Goal: Task Accomplishment & Management: Use online tool/utility

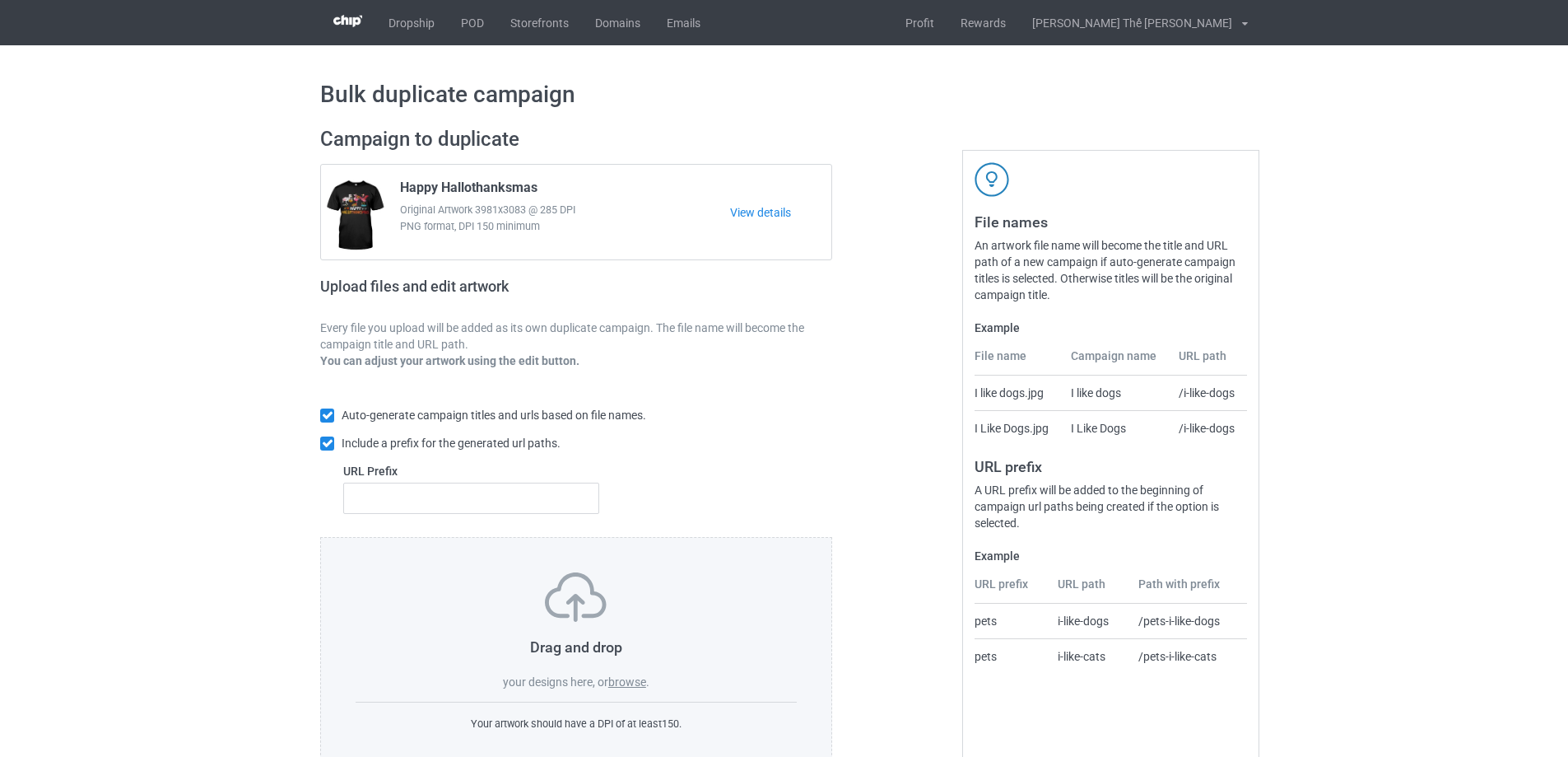
click at [626, 687] on label "browse" at bounding box center [627, 682] width 38 height 13
click at [0, 0] on input "browse" at bounding box center [0, 0] width 0 height 0
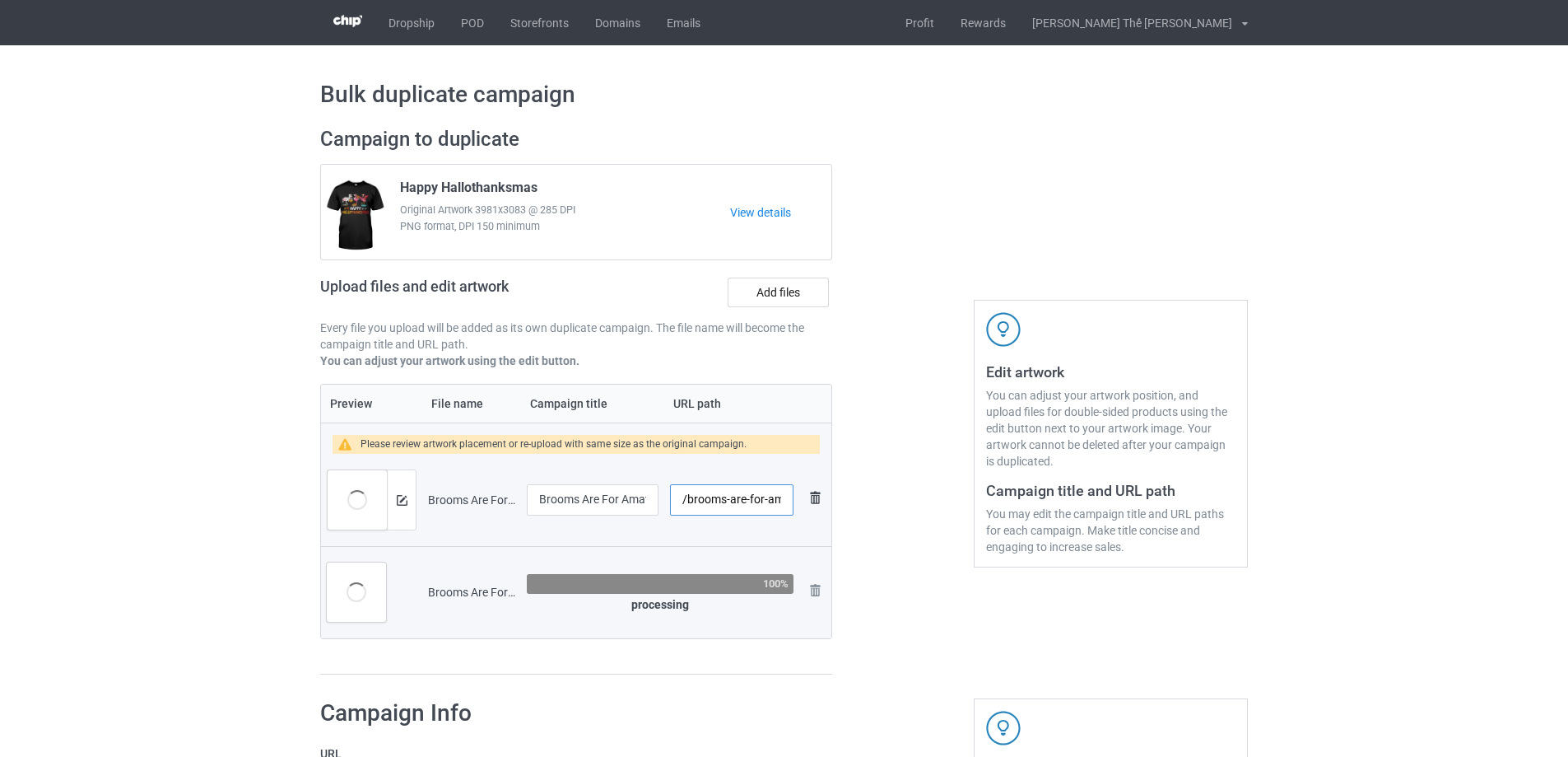
scroll to position [0, 44]
drag, startPoint x: 685, startPoint y: 498, endPoint x: 818, endPoint y: 490, distance: 133.2
click at [817, 490] on tr "Preview and edit artwork Brooms Are For Amateurs 1.png Brooms Are For Amateurs …" at bounding box center [576, 500] width 510 height 92
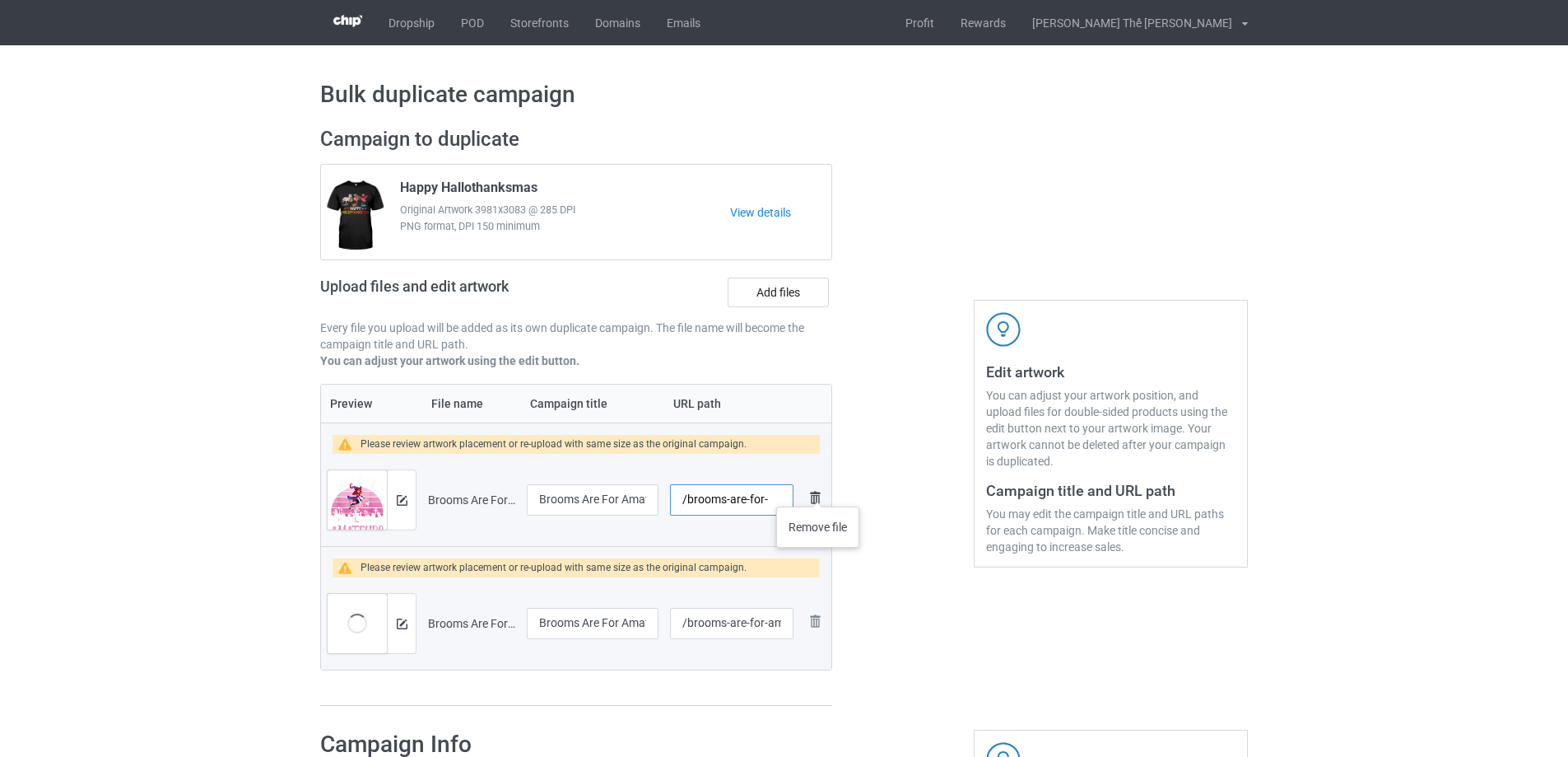
scroll to position [0, 0]
type input "/f0293"
drag, startPoint x: 687, startPoint y: 629, endPoint x: 863, endPoint y: 629, distance: 176.0
click at [863, 629] on div "Campaign to duplicate Happy Hallothanksmas Original Artwork 3981x3083 @ 285 DPI…" at bounding box center [784, 417] width 951 height 603
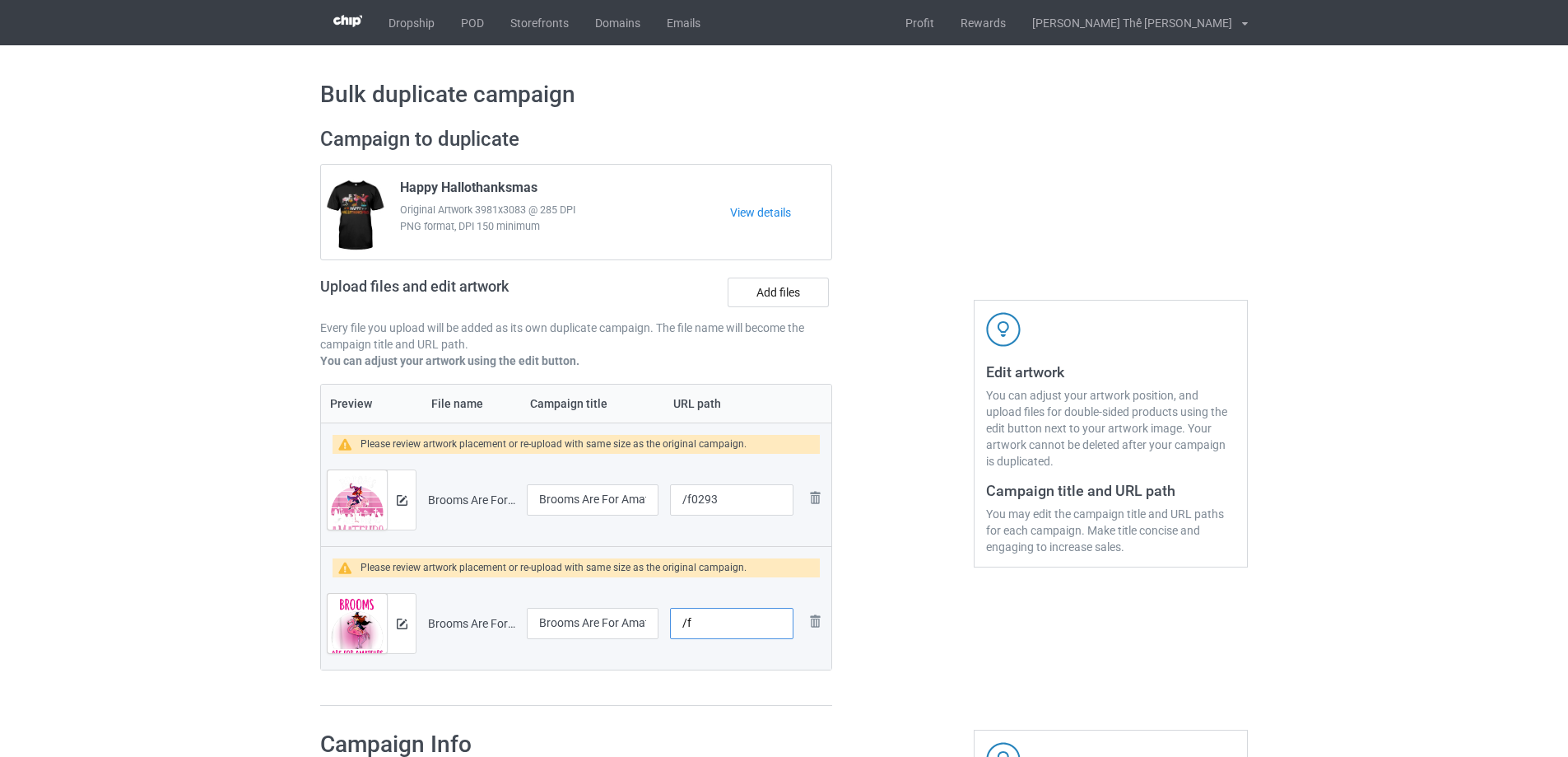
scroll to position [0, 0]
type input "/f0294"
click at [600, 503] on input "Brooms Are For Amateurs 1" at bounding box center [592, 499] width 132 height 32
type input "Brooms Are For Amateurs"
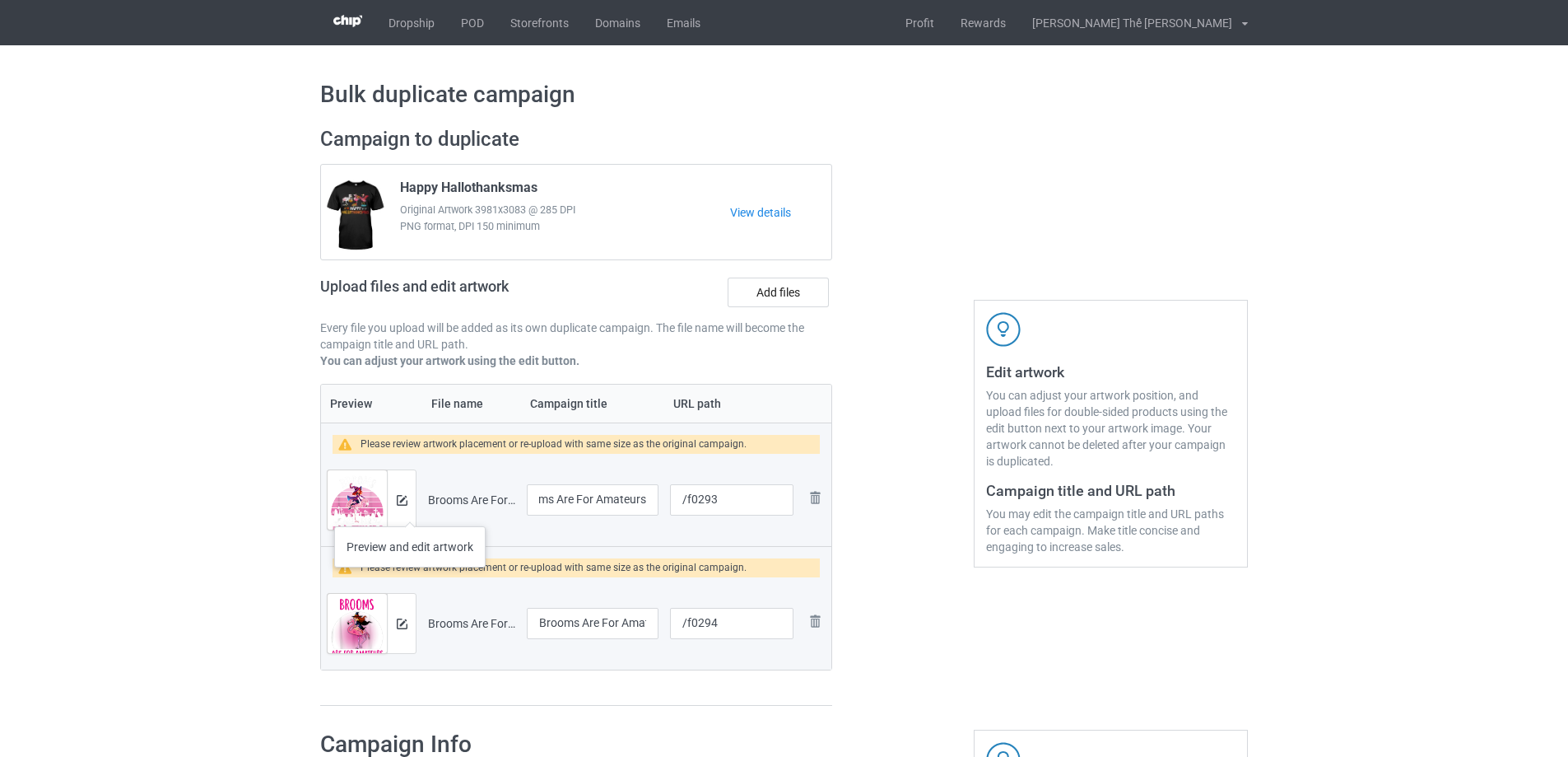
click at [410, 510] on div at bounding box center [401, 499] width 29 height 59
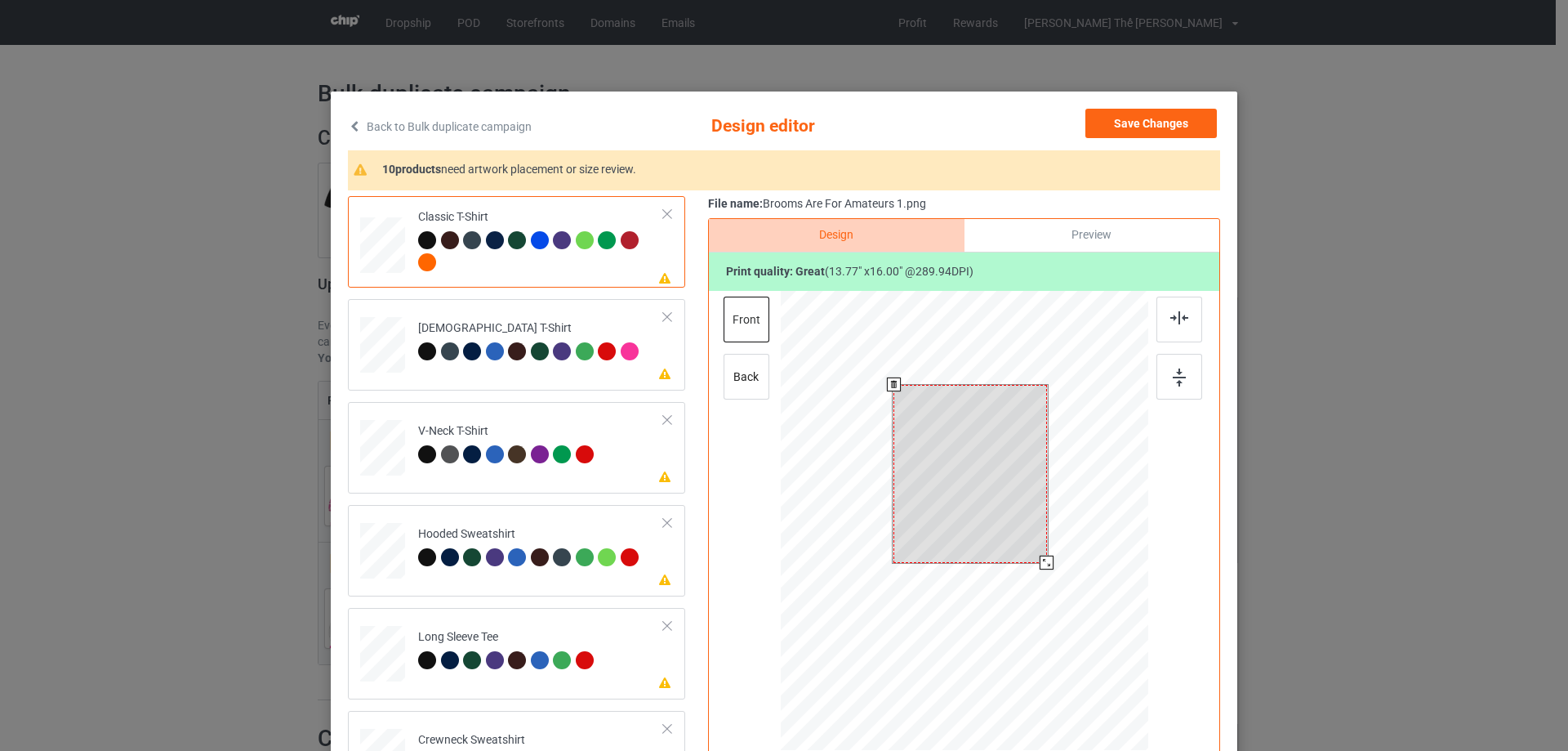
click at [966, 543] on div at bounding box center [970, 474] width 153 height 178
drag, startPoint x: 1043, startPoint y: 561, endPoint x: 1040, endPoint y: 551, distance: 10.4
click at [1040, 551] on div at bounding box center [1040, 555] width 14 height 14
click at [571, 386] on div "Please review artwork placement [DEMOGRAPHIC_DATA] T-Shirt" at bounding box center [516, 345] width 337 height 92
click at [960, 515] on div at bounding box center [966, 472] width 128 height 149
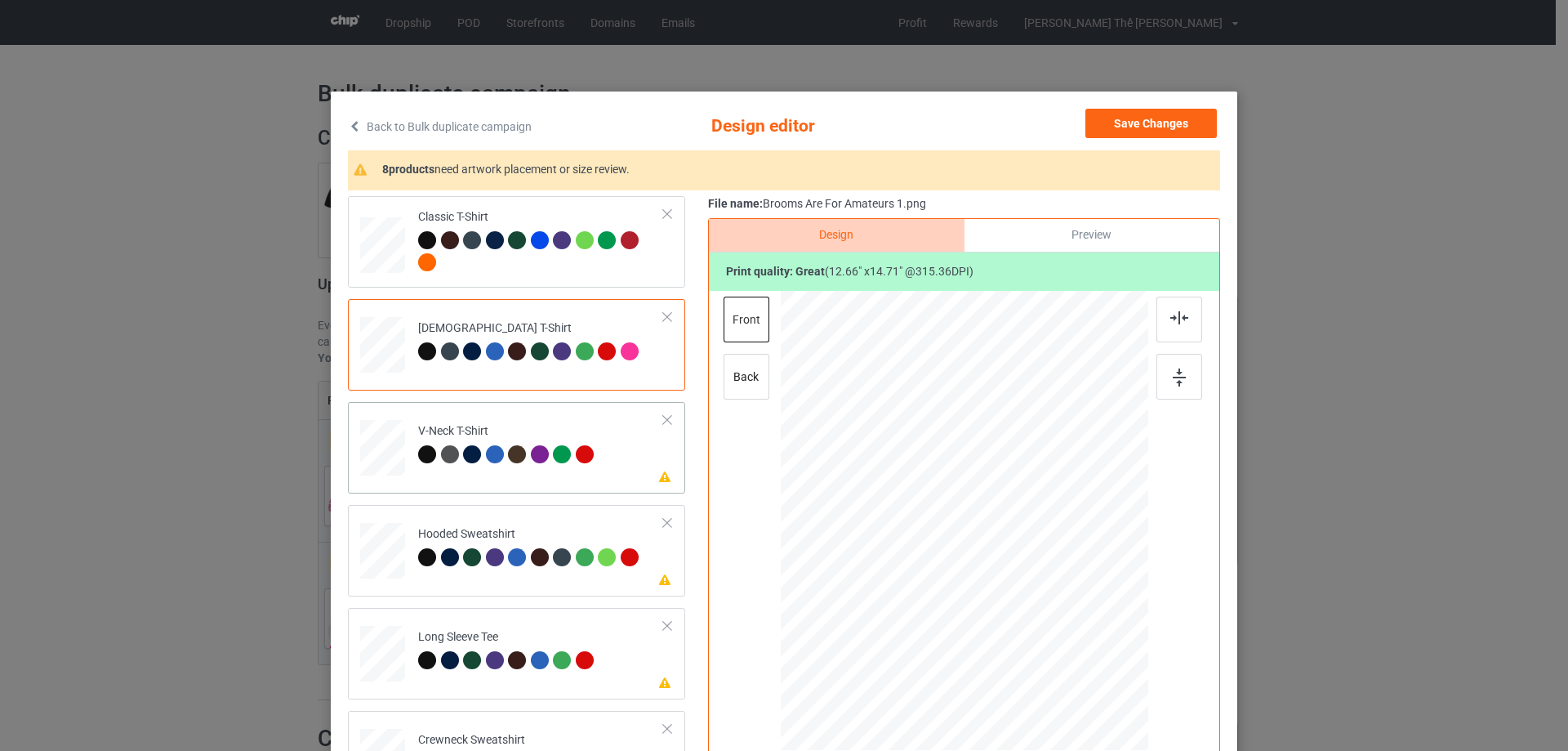
click at [578, 483] on div "Please review artwork placement V-Neck T-Shirt" at bounding box center [516, 448] width 337 height 92
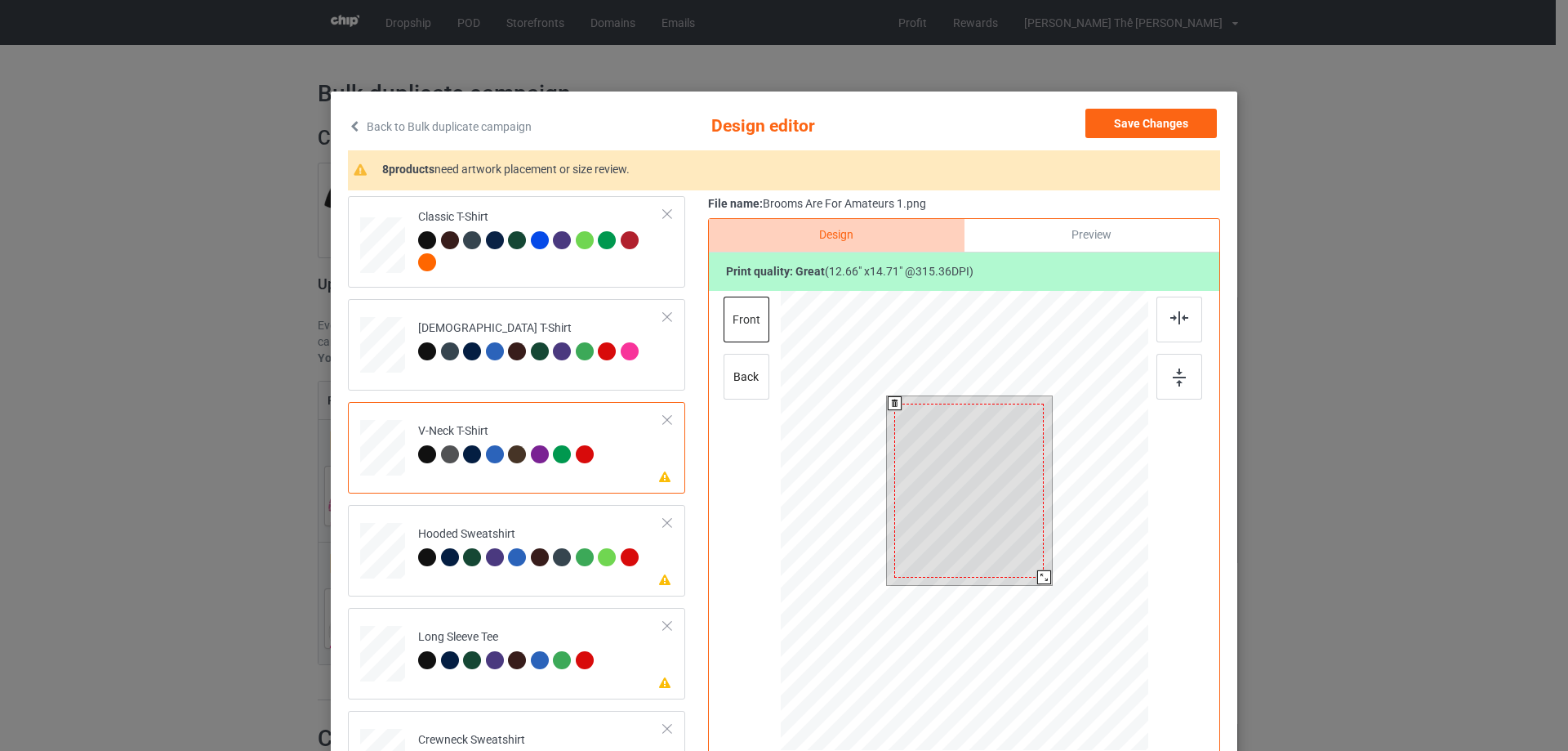
click at [979, 456] on div at bounding box center [969, 490] width 149 height 174
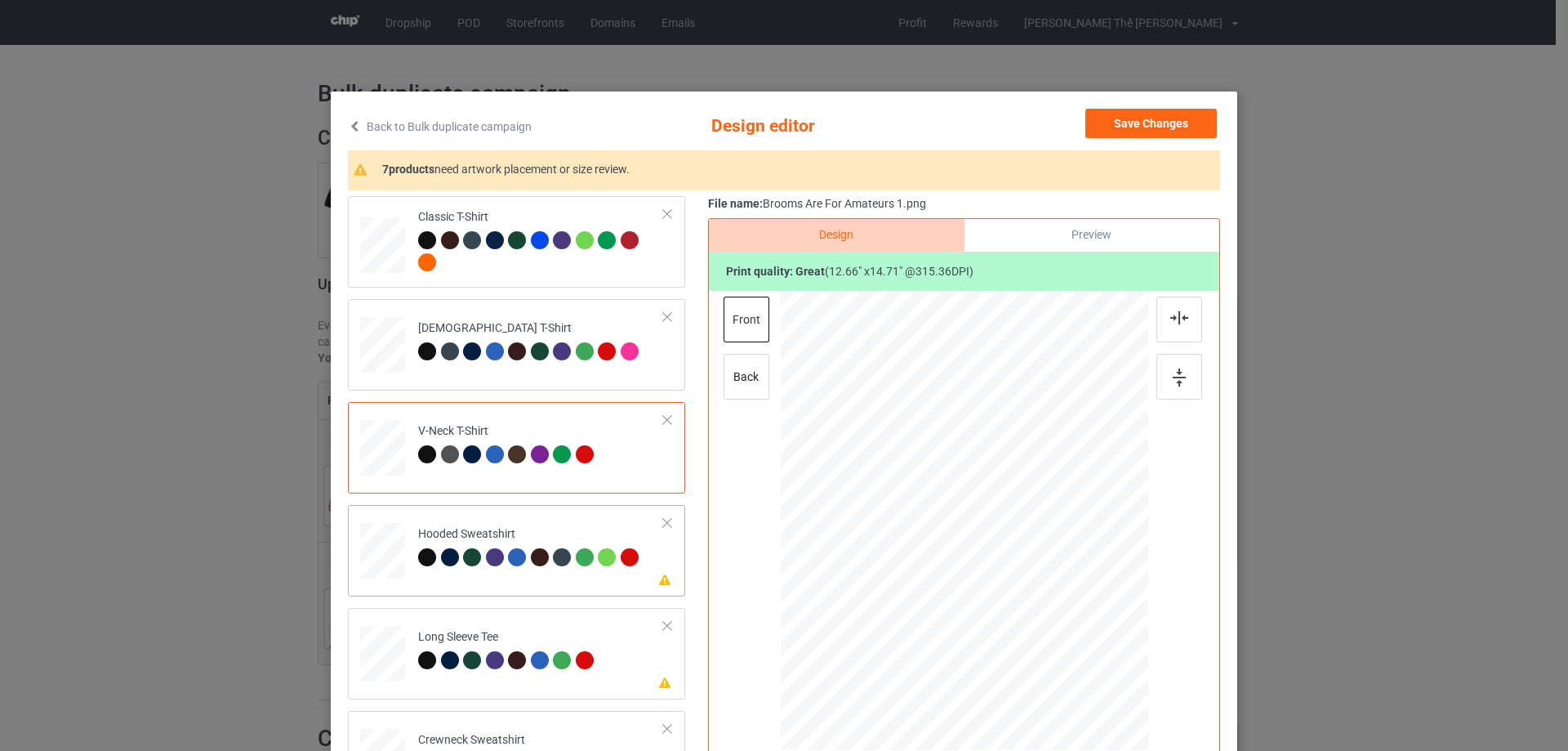
click at [525, 580] on td "Please review artwork placement Hooded Sweatshirt" at bounding box center [541, 547] width 264 height 72
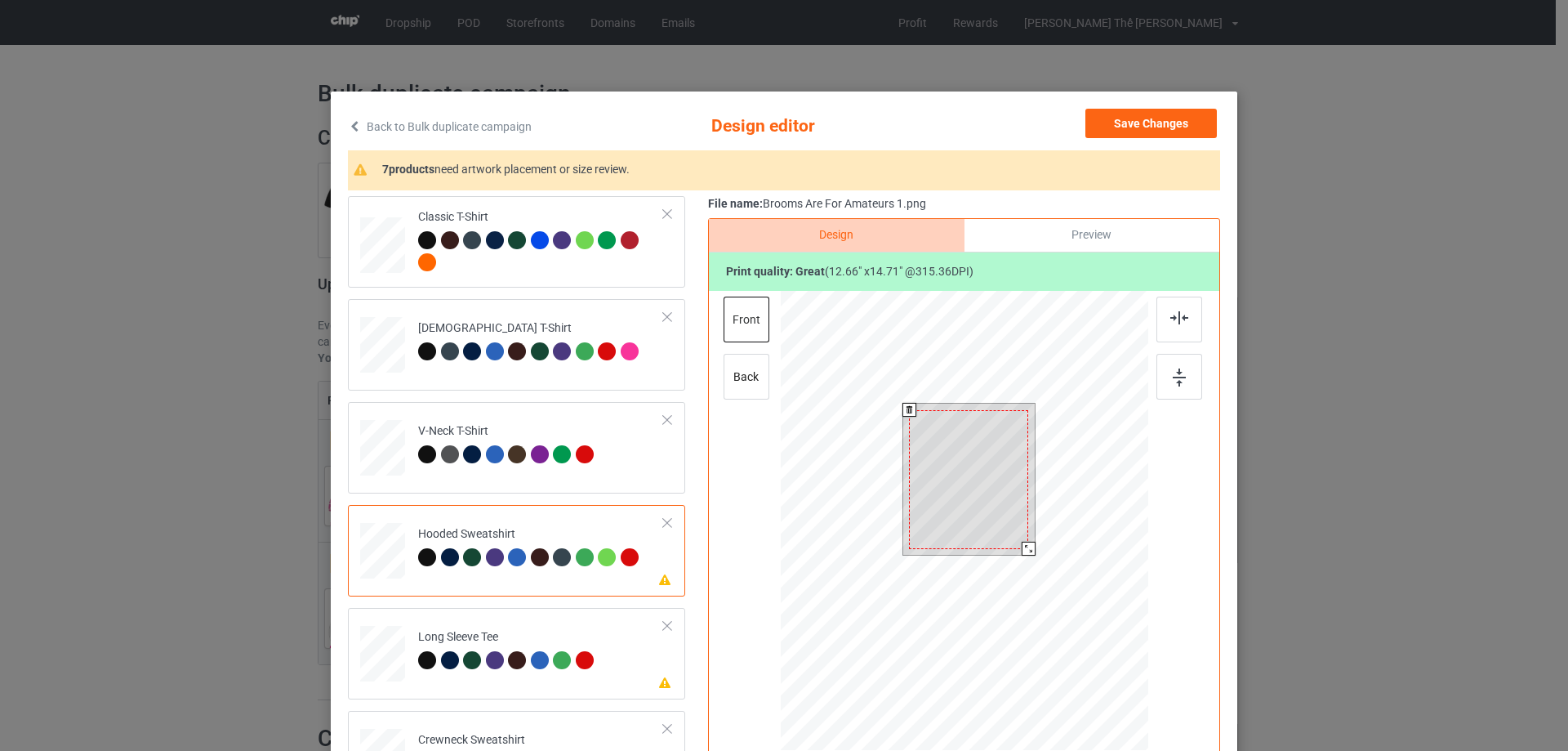
click at [962, 439] on div at bounding box center [968, 479] width 119 height 138
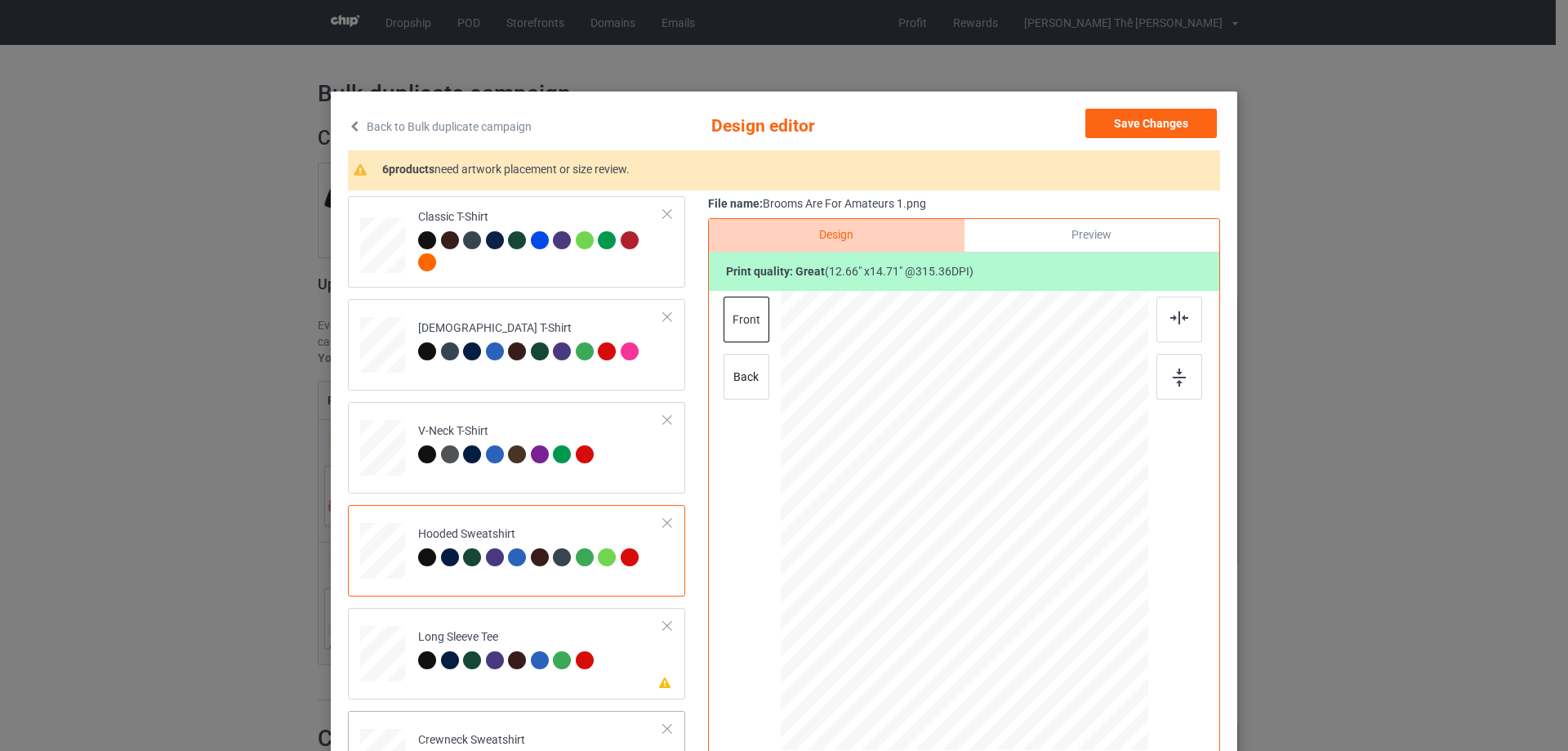
scroll to position [245, 0]
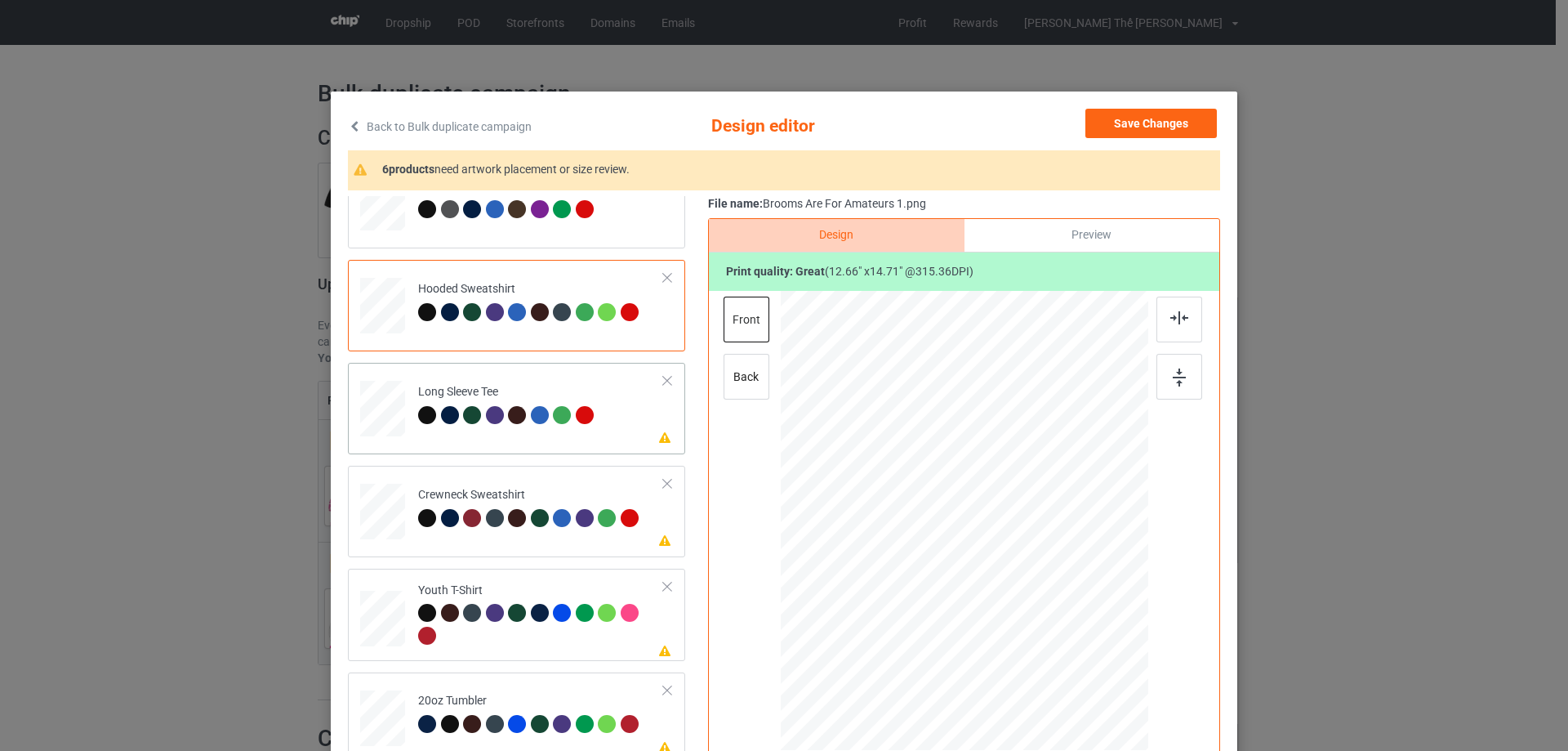
click at [513, 443] on div "Please review artwork placement Long Sleeve Tee" at bounding box center [516, 409] width 337 height 92
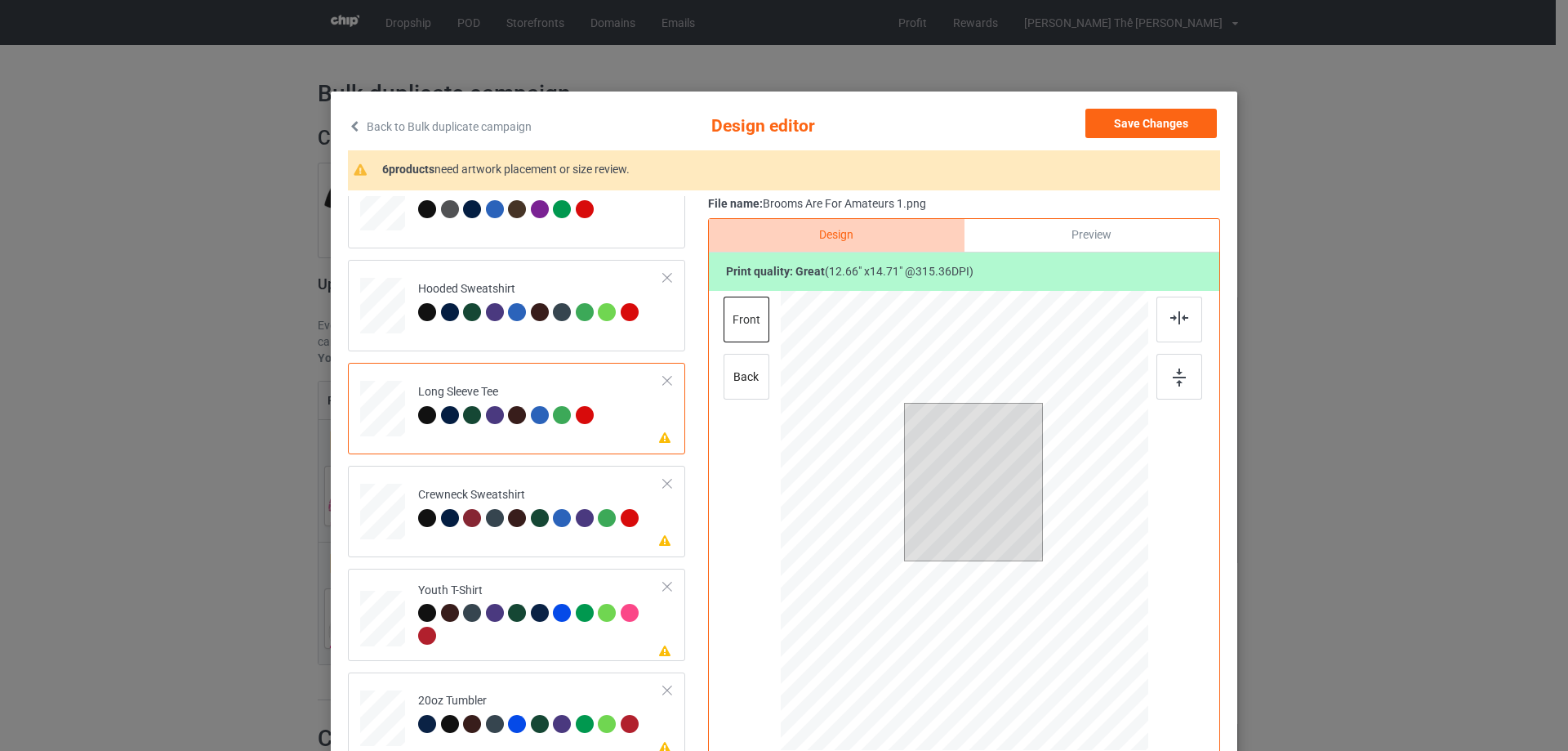
click at [905, 491] on div at bounding box center [974, 482] width 138 height 157
click at [980, 500] on div at bounding box center [973, 483] width 124 height 144
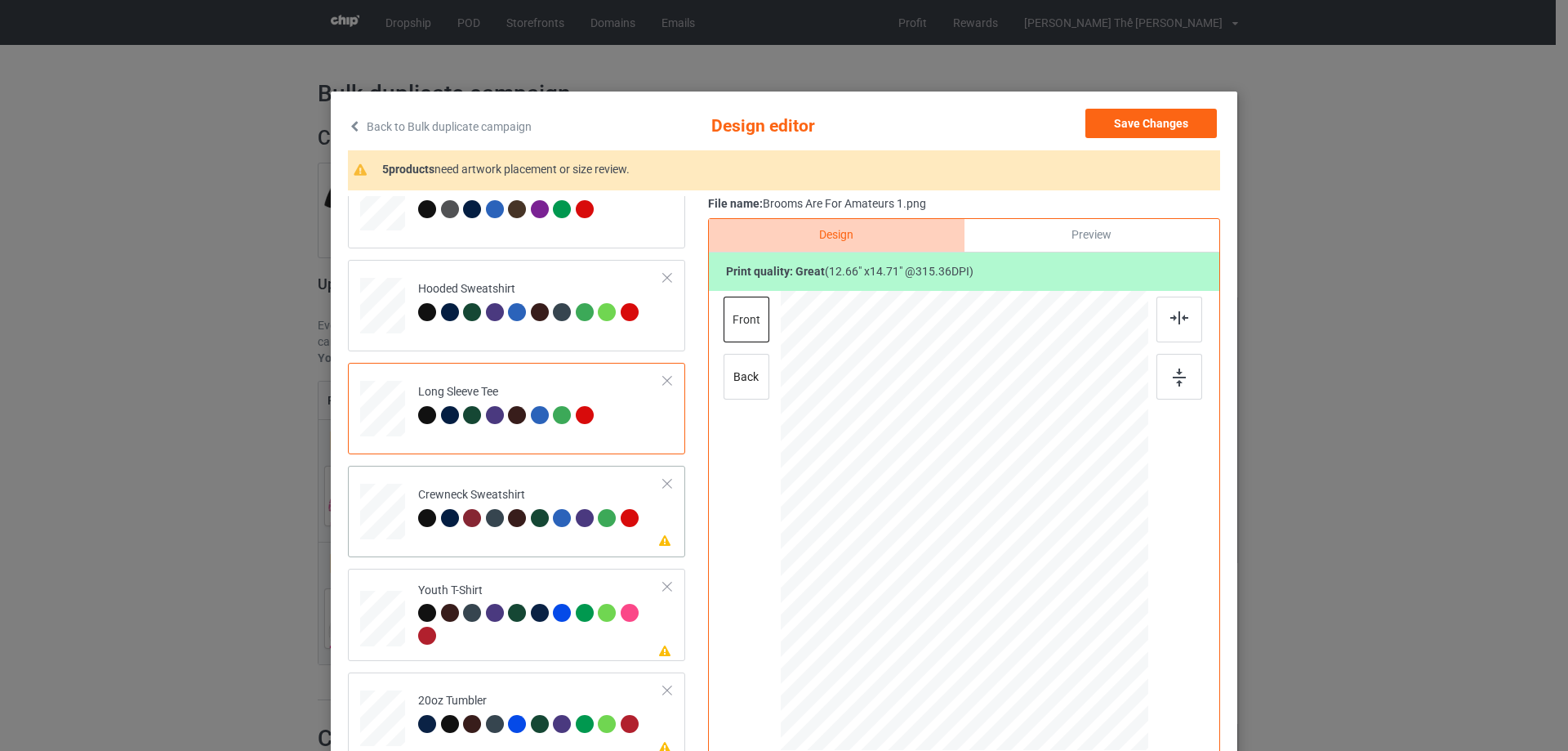
drag, startPoint x: 529, startPoint y: 541, endPoint x: 613, endPoint y: 548, distance: 84.3
click at [529, 542] on td "Please review artwork placement Crewneck Sweatshirt" at bounding box center [541, 508] width 264 height 72
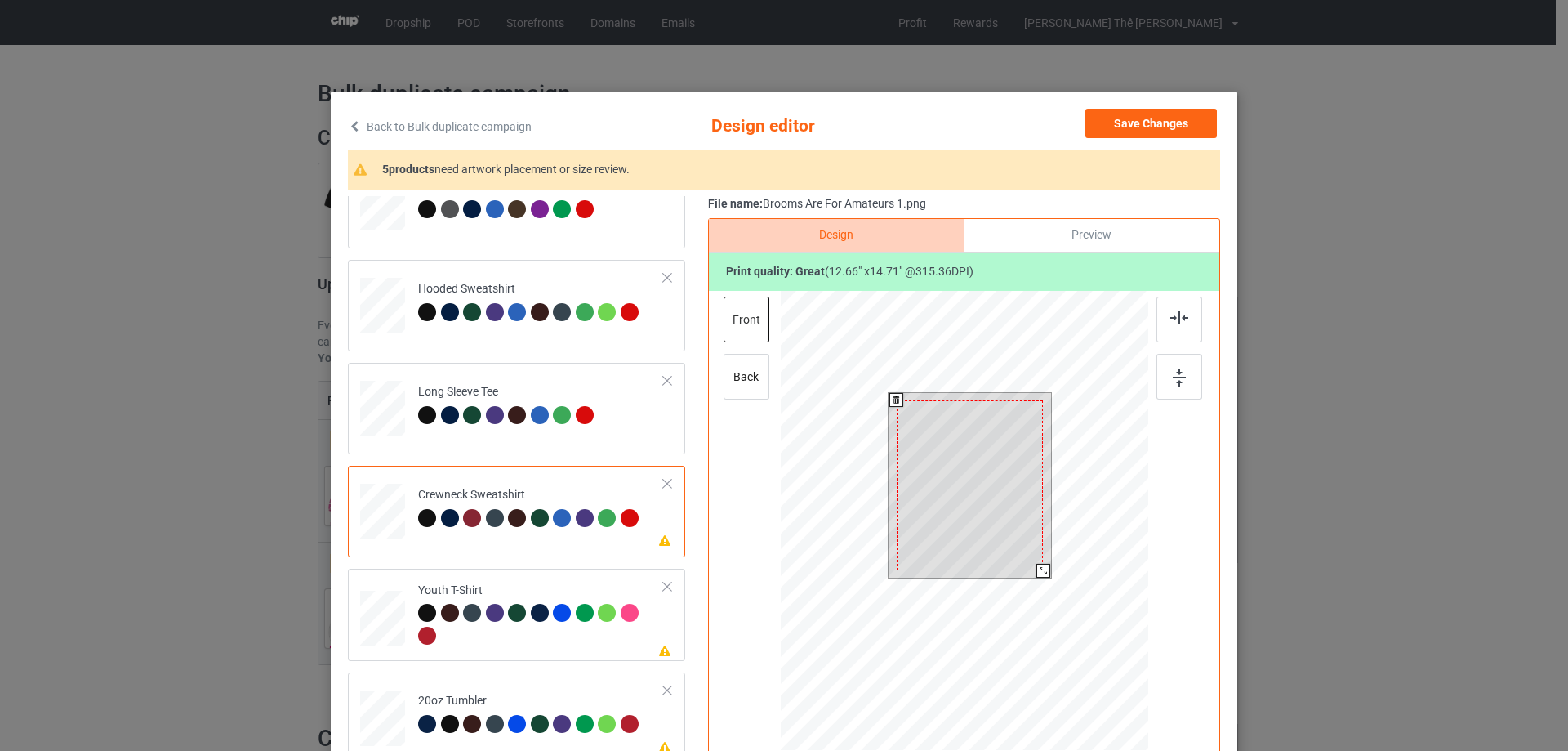
click at [930, 487] on div at bounding box center [970, 485] width 147 height 171
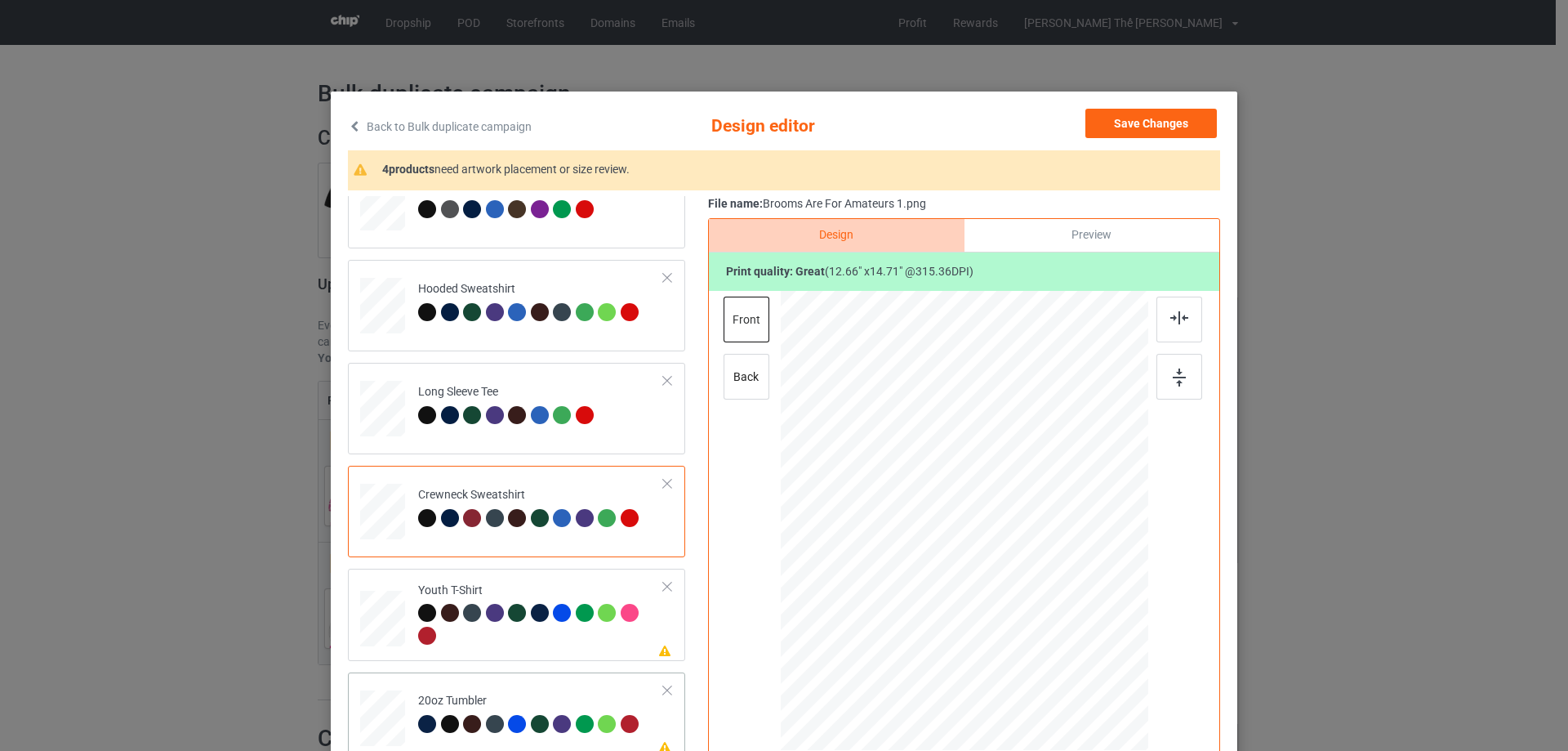
scroll to position [381, 0]
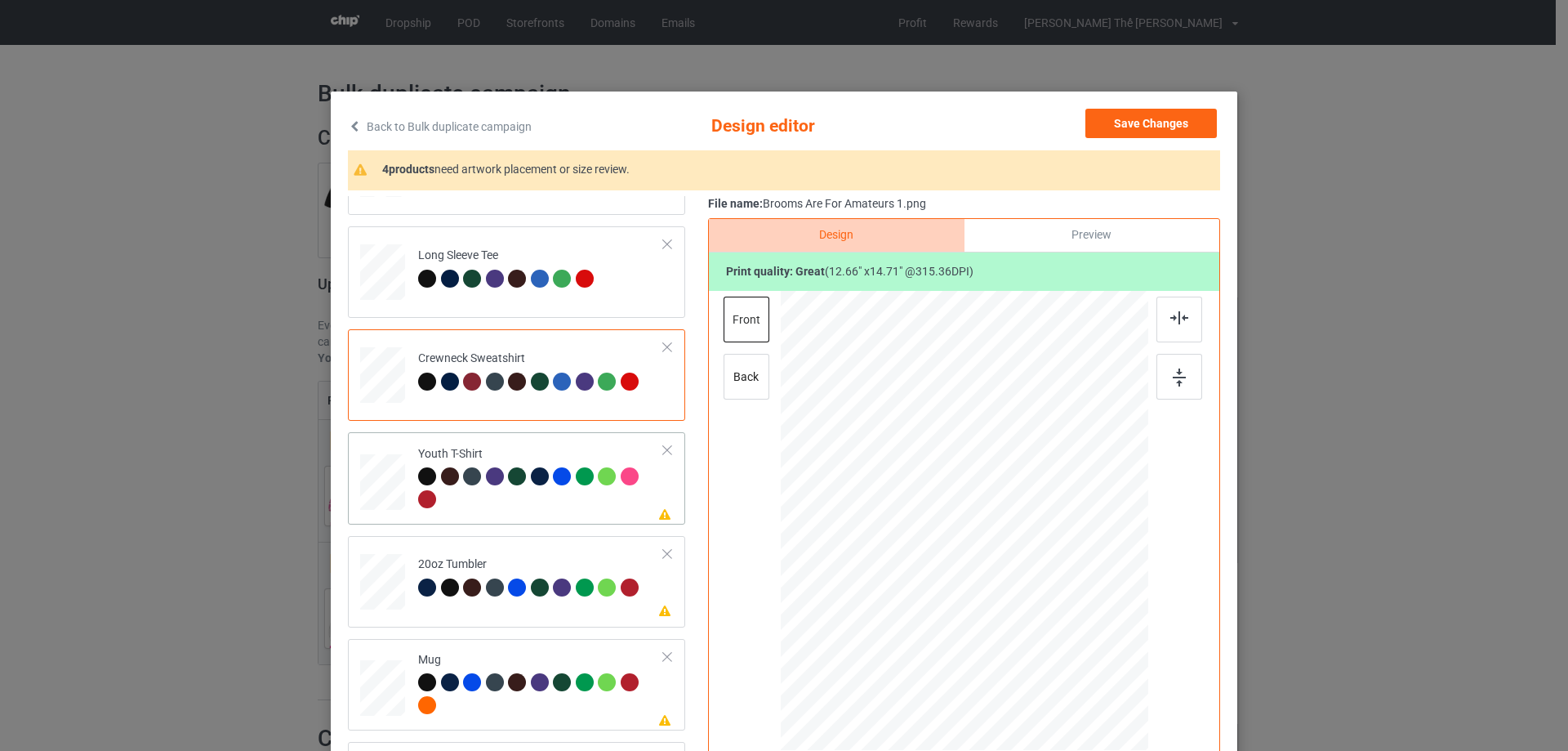
click at [544, 517] on td "Please review artwork placement Youth T-Shirt" at bounding box center [541, 477] width 264 height 78
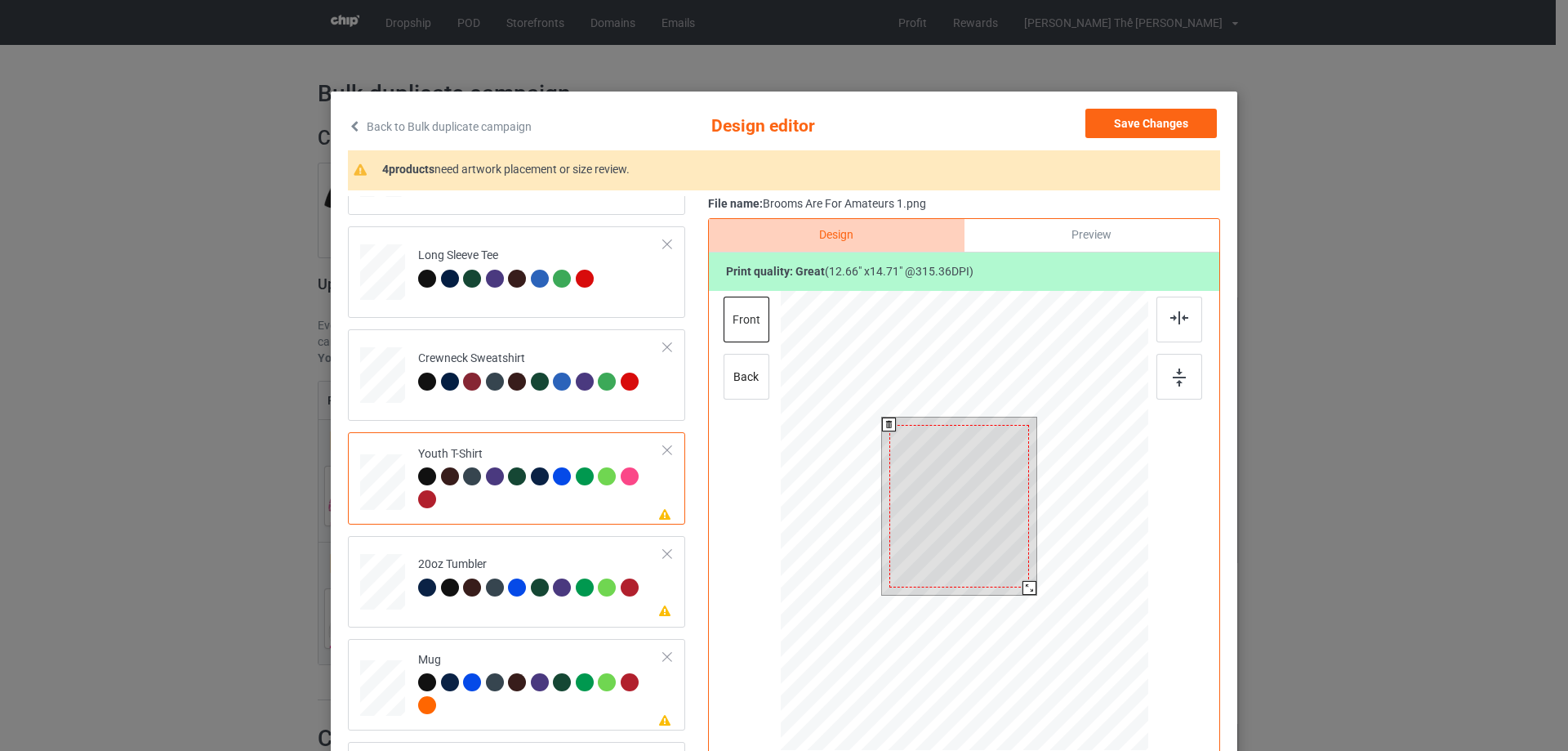
click at [978, 499] on div at bounding box center [959, 505] width 139 height 162
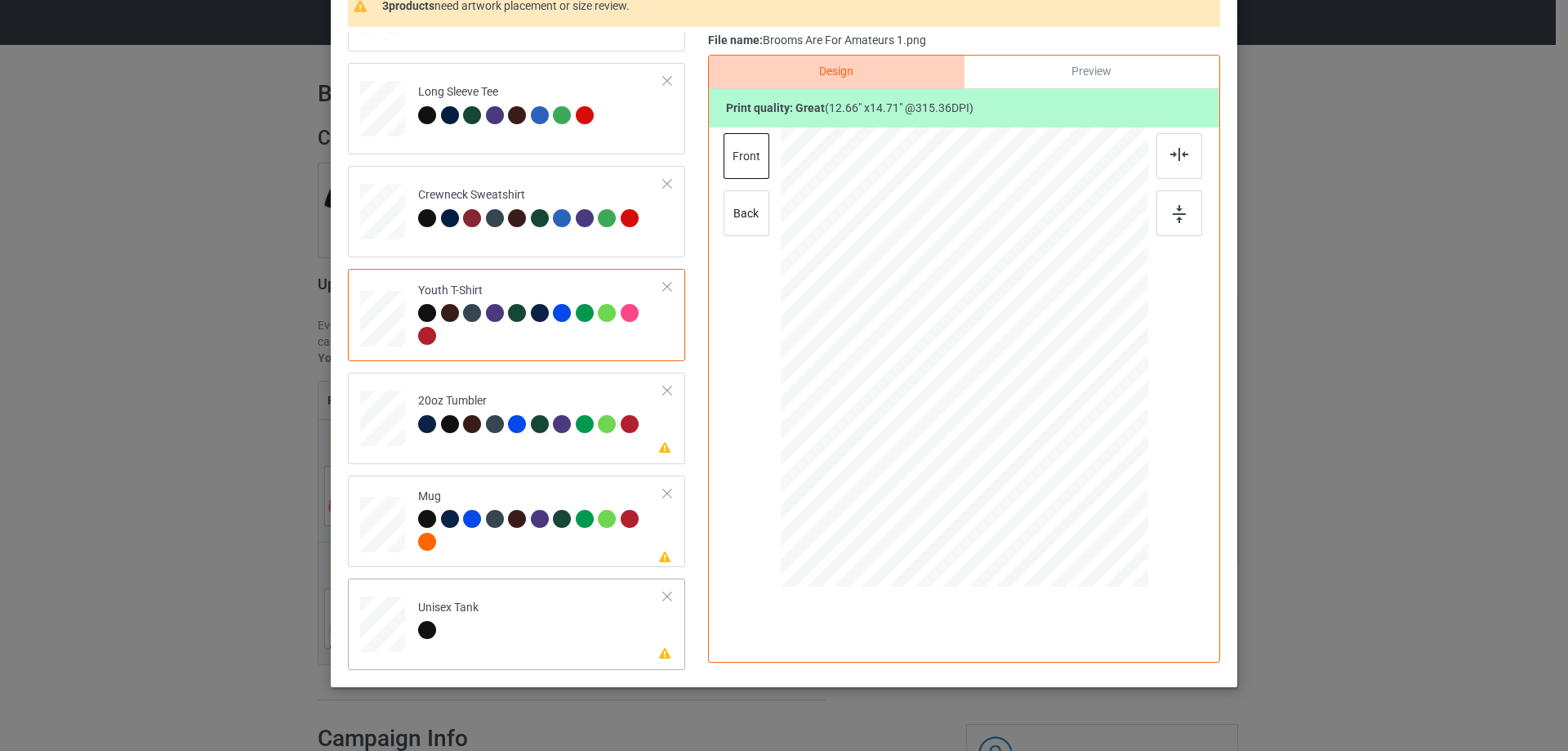
scroll to position [192, 0]
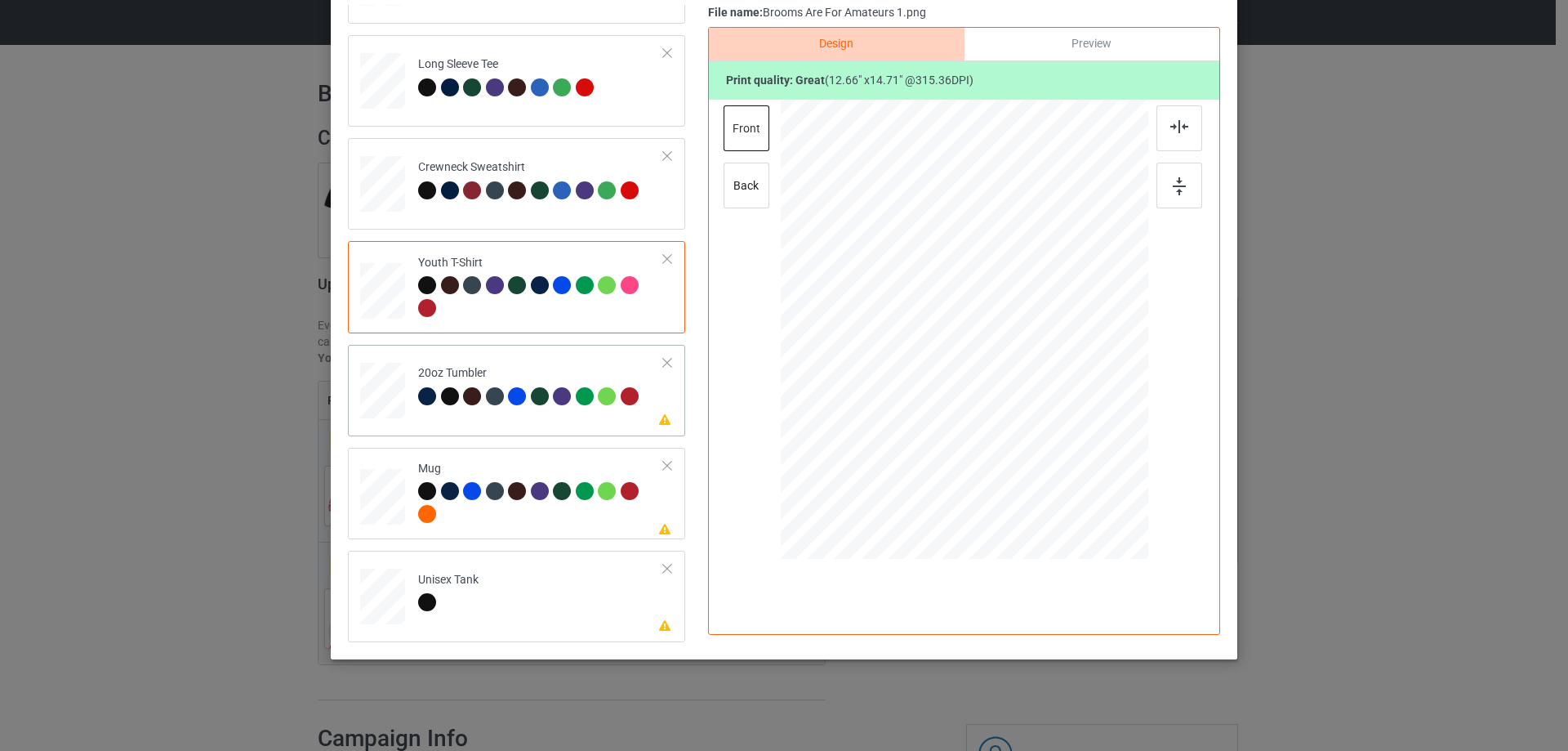
click at [539, 426] on div "Please review artwork placement 20oz Tumbler" at bounding box center [516, 391] width 337 height 92
click at [990, 407] on div at bounding box center [965, 330] width 209 height 243
drag, startPoint x: 1058, startPoint y: 446, endPoint x: 1001, endPoint y: 383, distance: 85.0
click at [1004, 383] on div at bounding box center [1011, 383] width 14 height 14
drag, startPoint x: 927, startPoint y: 338, endPoint x: 894, endPoint y: 309, distance: 43.9
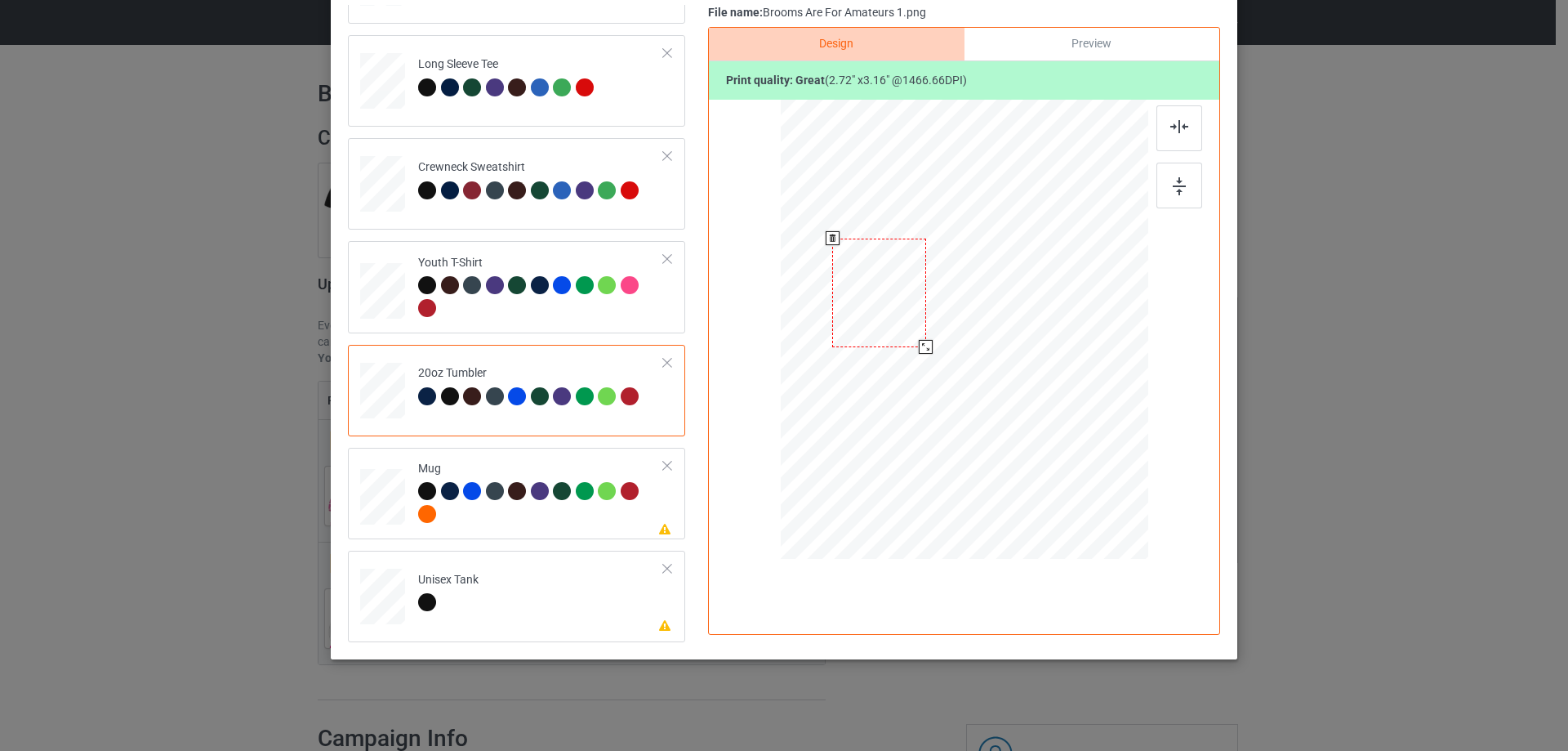
click at [894, 309] on div at bounding box center [879, 293] width 94 height 109
click at [924, 347] on div at bounding box center [924, 344] width 14 height 14
click at [906, 330] on div at bounding box center [877, 292] width 89 height 104
click at [545, 523] on div at bounding box center [540, 504] width 245 height 45
drag, startPoint x: 1065, startPoint y: 457, endPoint x: 1026, endPoint y: 371, distance: 94.4
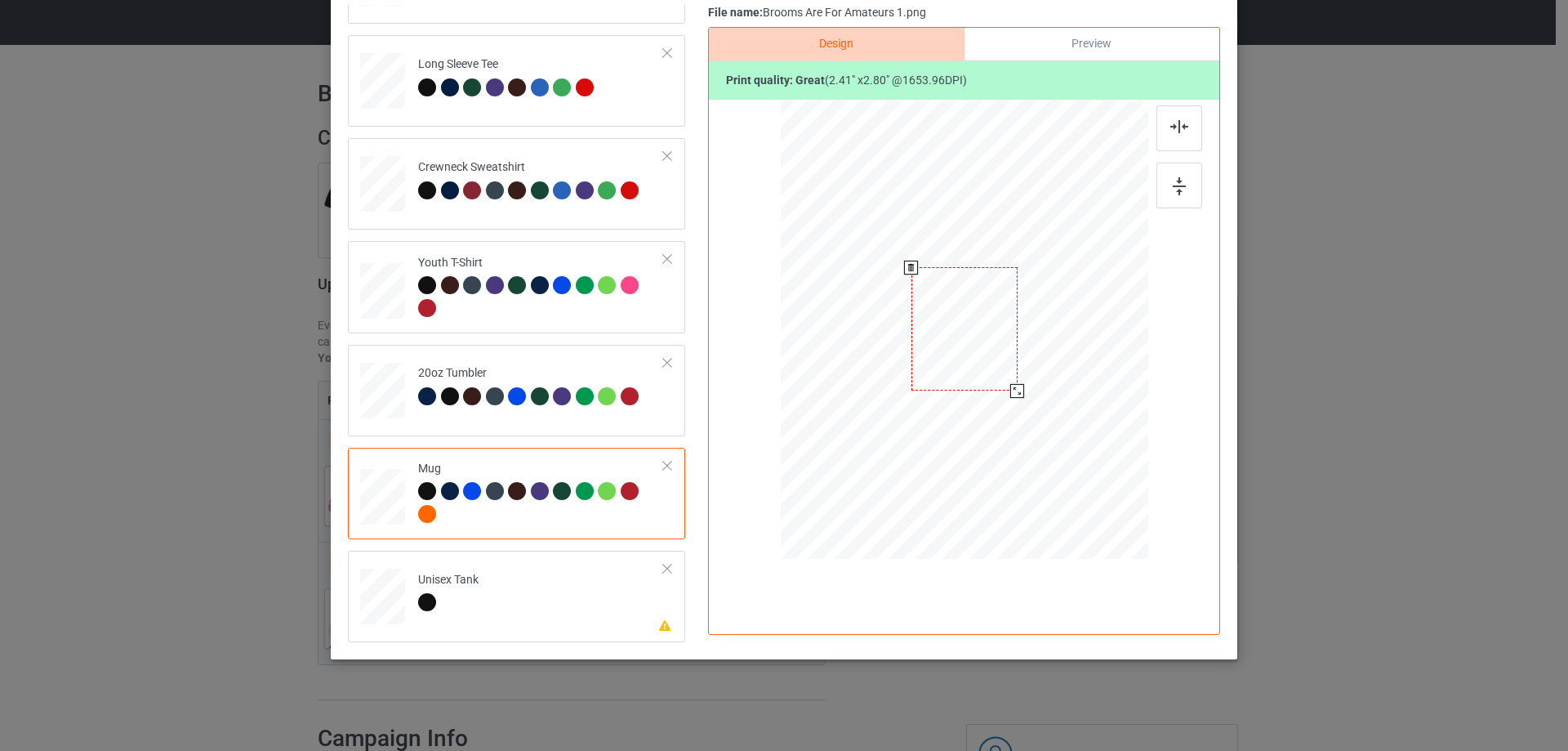
click at [1026, 371] on div at bounding box center [964, 329] width 368 height 153
drag, startPoint x: 965, startPoint y: 328, endPoint x: 1065, endPoint y: 326, distance: 100.0
click at [1065, 326] on div at bounding box center [1064, 327] width 106 height 123
click at [536, 576] on td "Please review artwork placement Unisex Tank" at bounding box center [541, 593] width 264 height 72
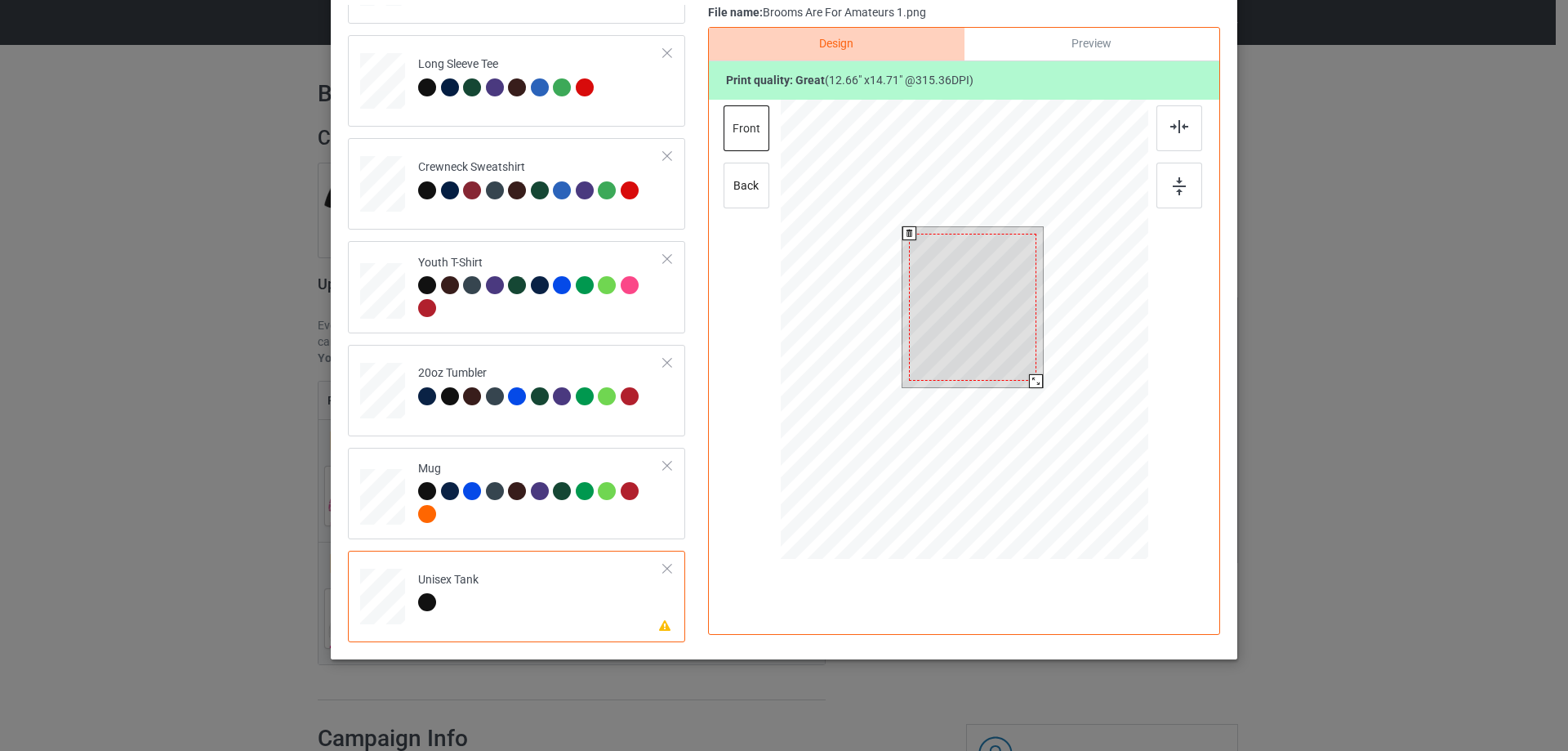
click at [959, 337] on div at bounding box center [973, 308] width 127 height 148
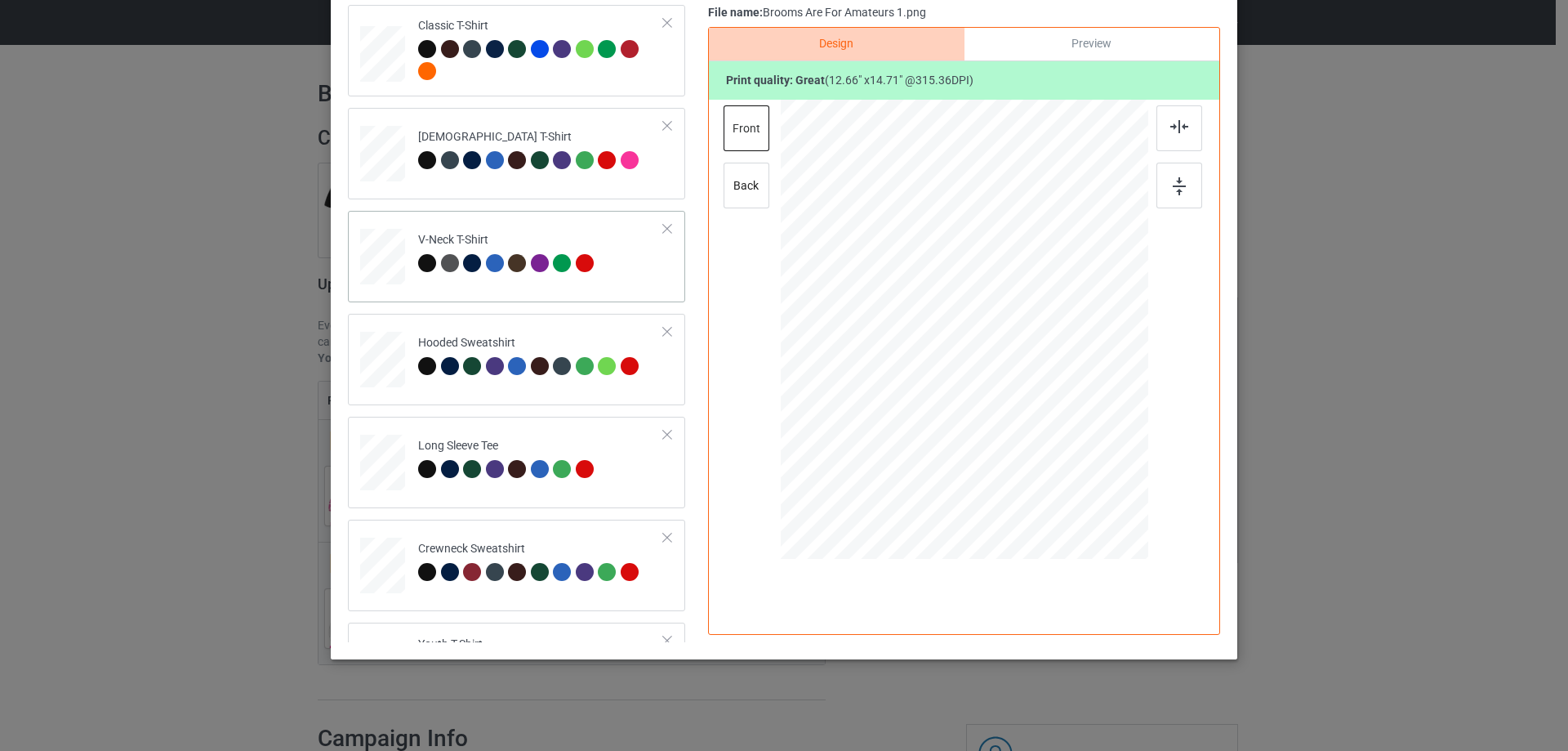
scroll to position [0, 0]
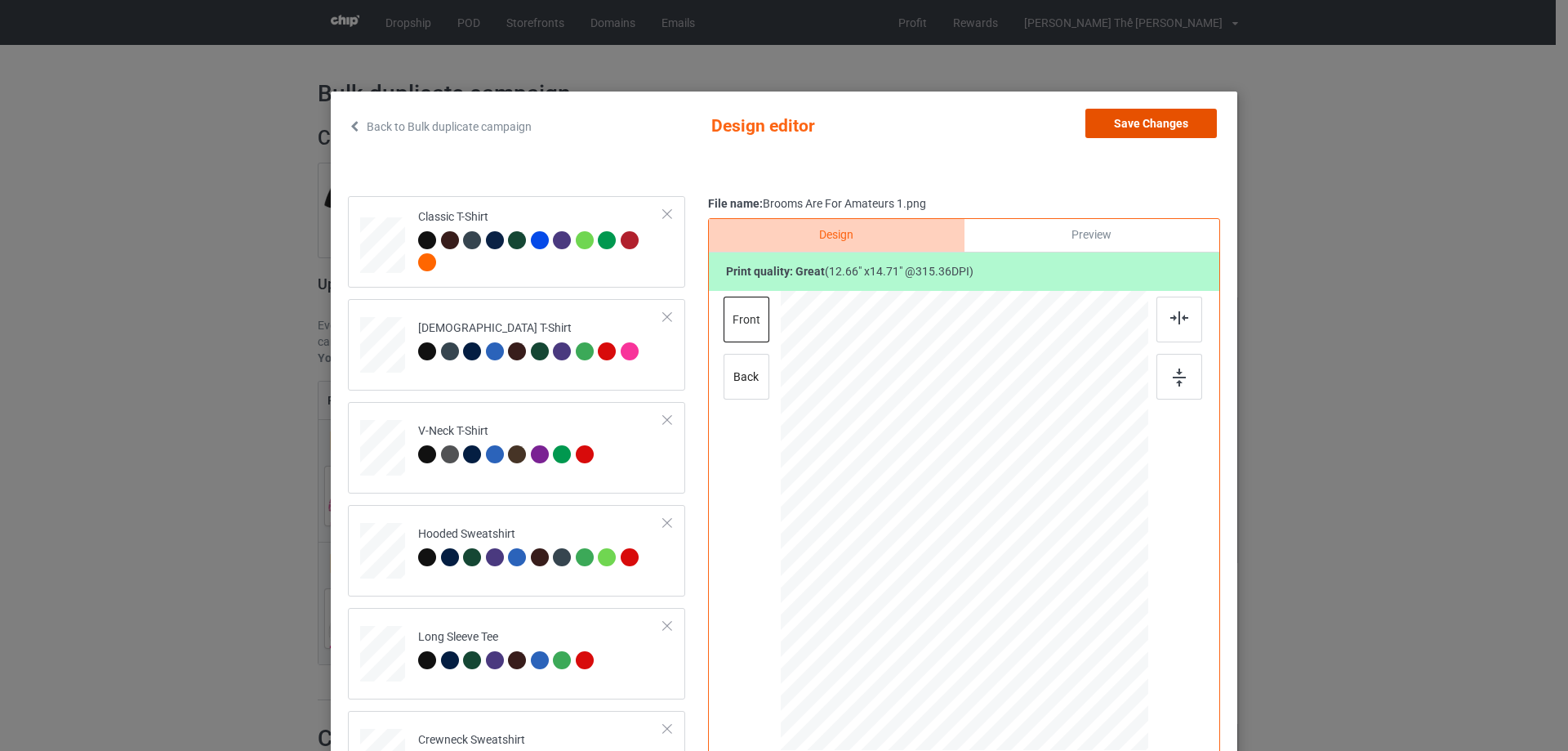
click at [1199, 125] on button "Save Changes" at bounding box center [1151, 123] width 132 height 30
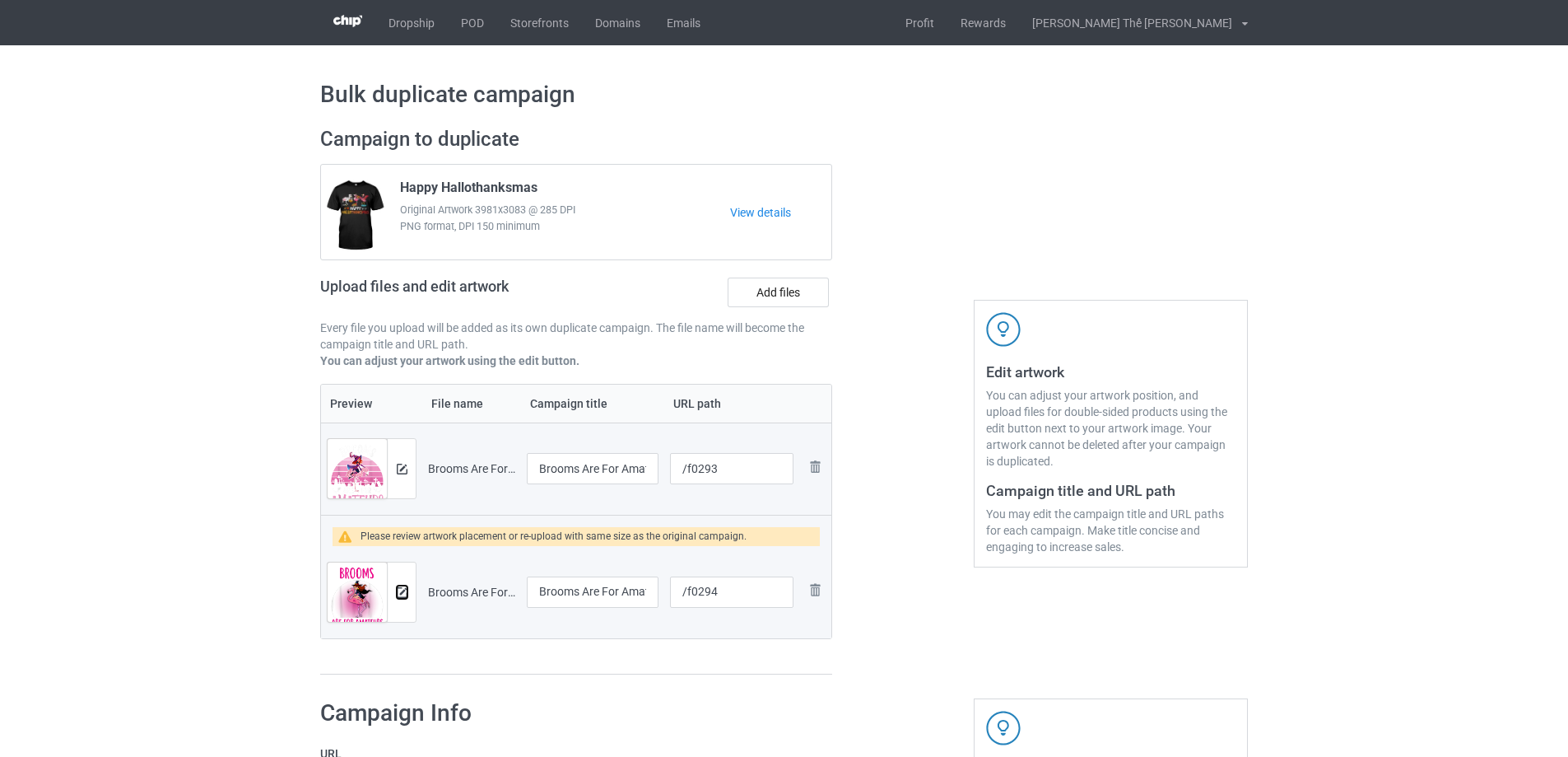
click at [406, 599] on button at bounding box center [402, 592] width 11 height 13
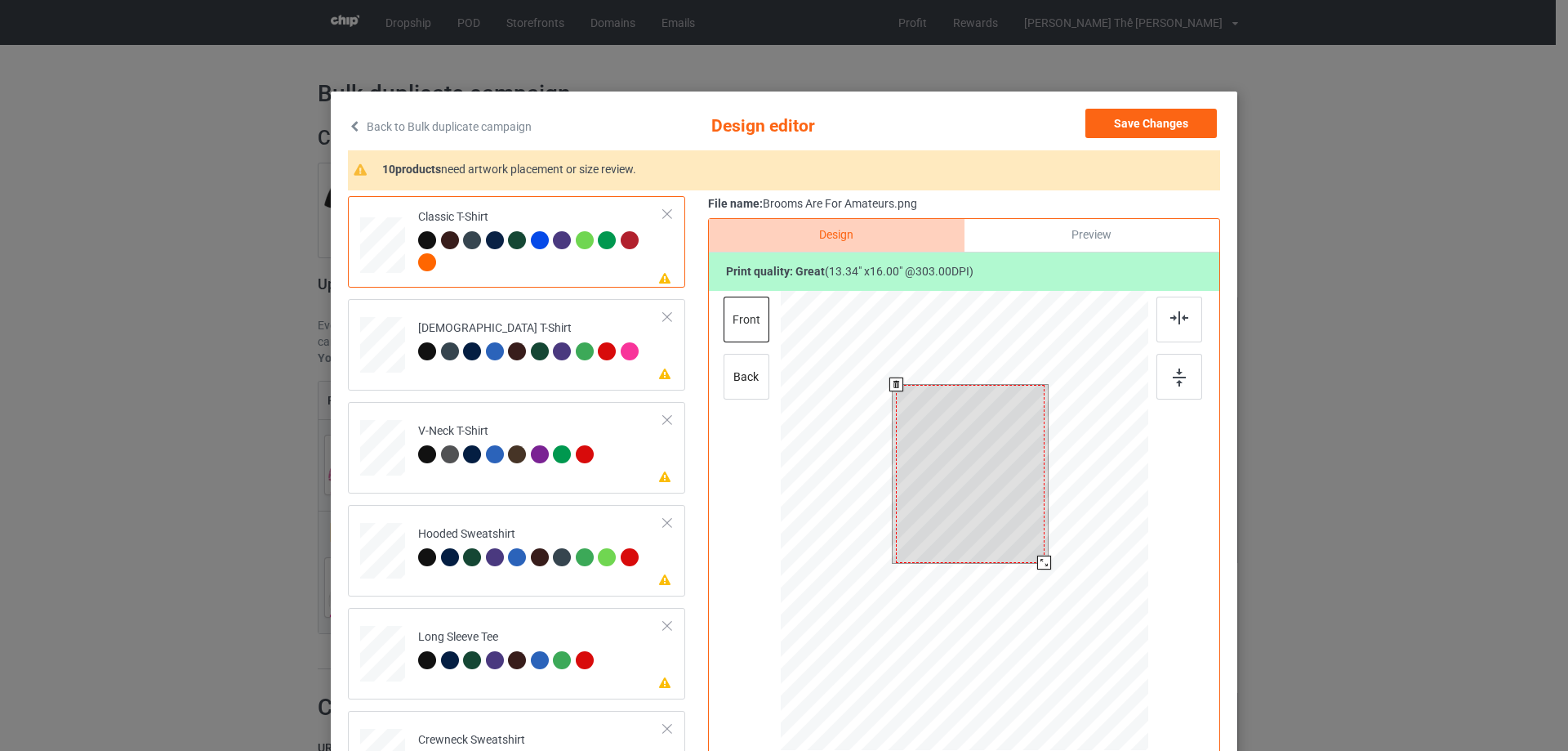
click at [984, 457] on div at bounding box center [970, 474] width 148 height 178
drag, startPoint x: 1039, startPoint y: 560, endPoint x: 1037, endPoint y: 549, distance: 11.2
click at [1037, 549] on div at bounding box center [1039, 555] width 14 height 14
click at [553, 382] on div "Please review artwork placement [DEMOGRAPHIC_DATA] T-Shirt" at bounding box center [516, 345] width 337 height 92
click at [992, 445] on div at bounding box center [967, 472] width 124 height 149
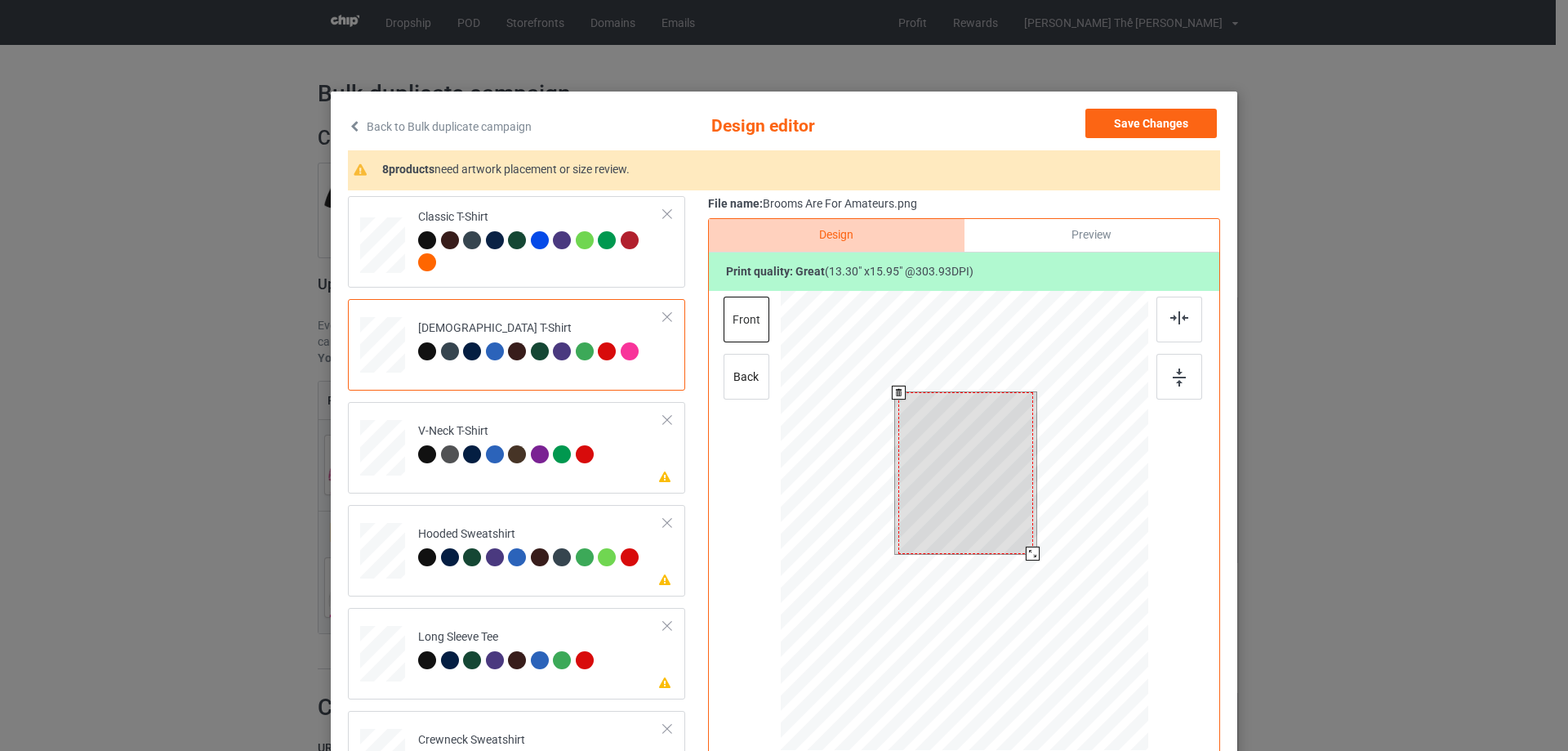
drag, startPoint x: 1023, startPoint y: 545, endPoint x: 1033, endPoint y: 547, distance: 10.2
click at [1033, 547] on div at bounding box center [1033, 553] width 14 height 14
click at [513, 267] on div at bounding box center [540, 253] width 245 height 45
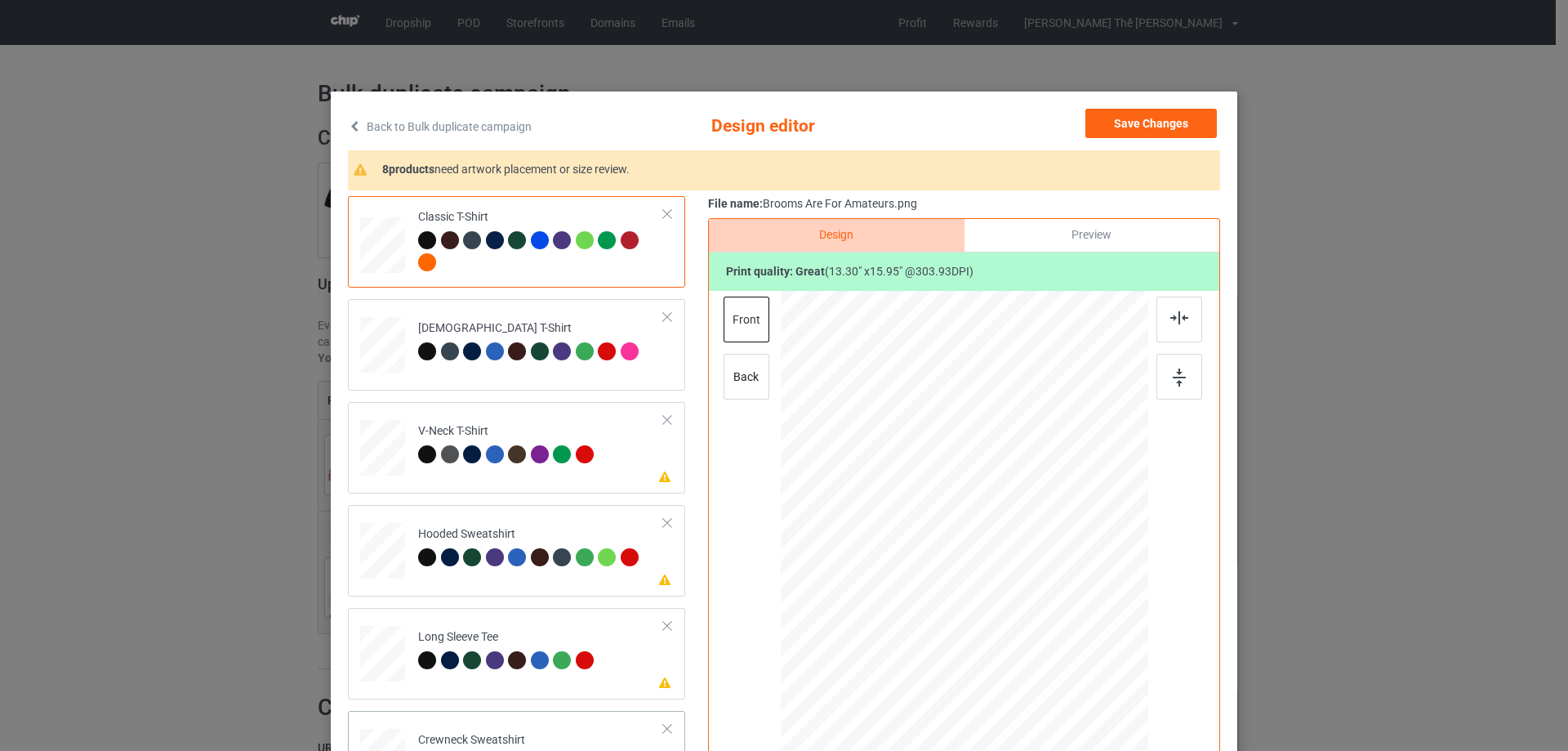
scroll to position [245, 0]
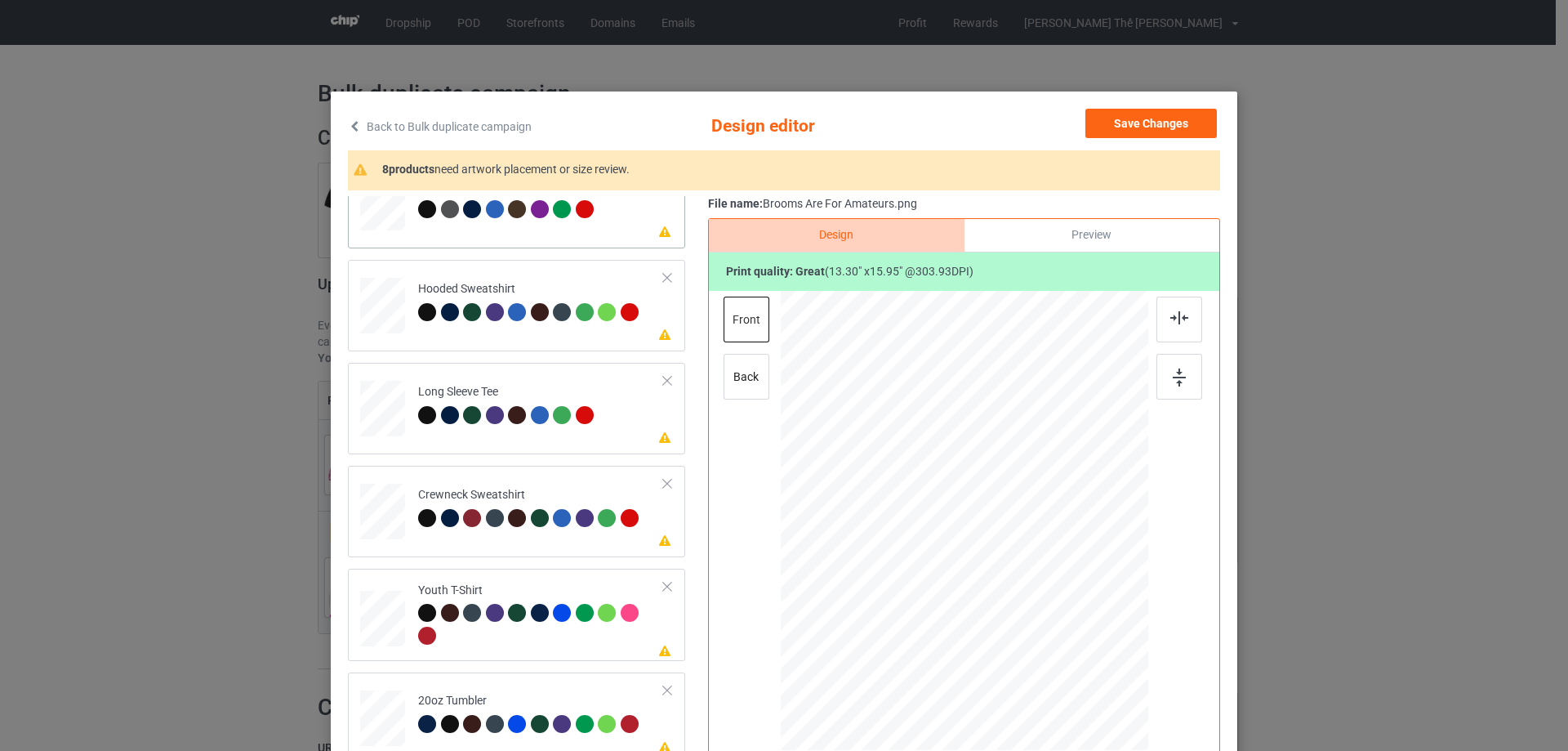
click at [539, 230] on td "Please review artwork placement V-Neck T-Shirt" at bounding box center [541, 199] width 264 height 72
click at [964, 483] on div at bounding box center [969, 490] width 157 height 189
click at [541, 332] on td "Please review artwork placement Hooded Sweatshirt" at bounding box center [541, 302] width 264 height 72
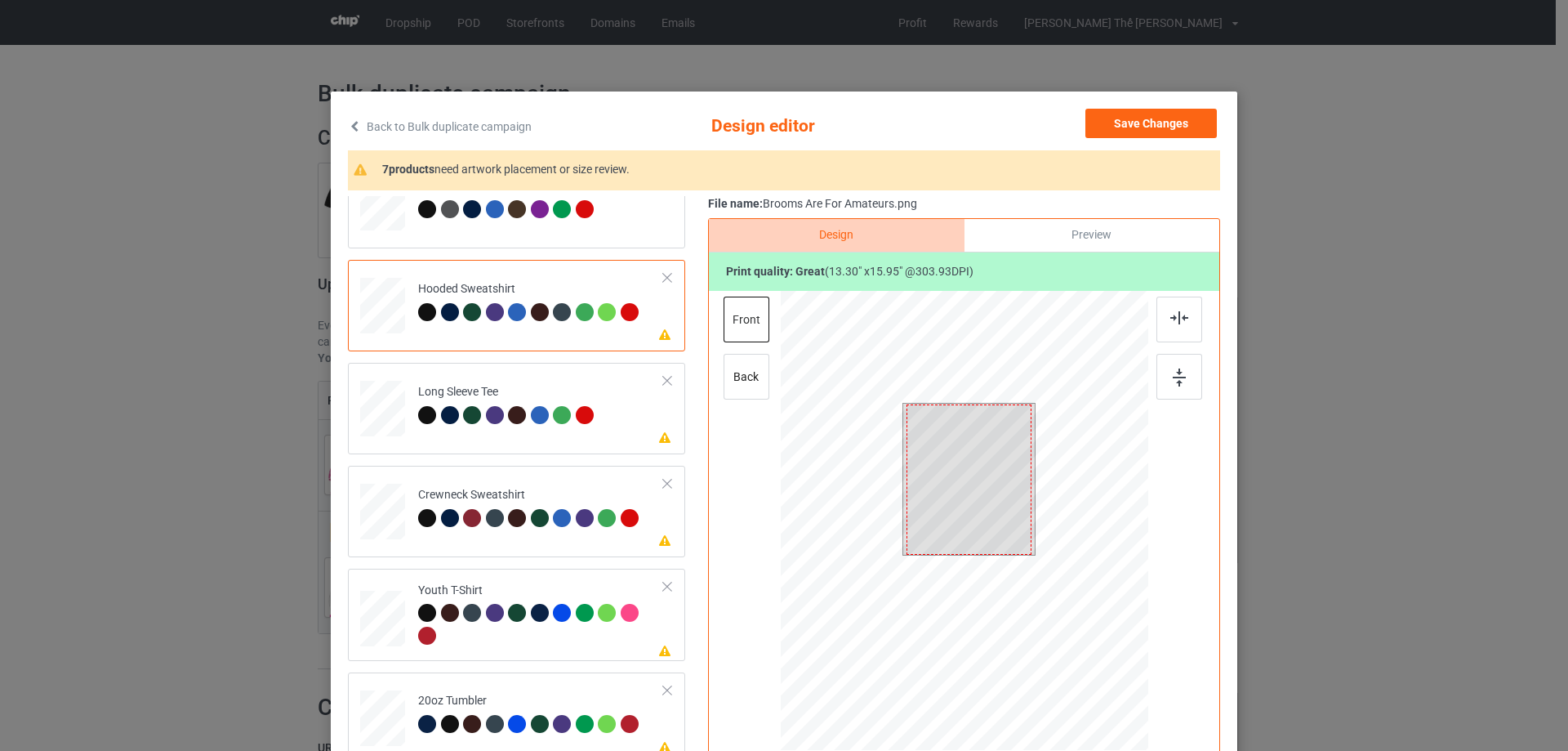
click at [961, 482] on div at bounding box center [968, 479] width 125 height 150
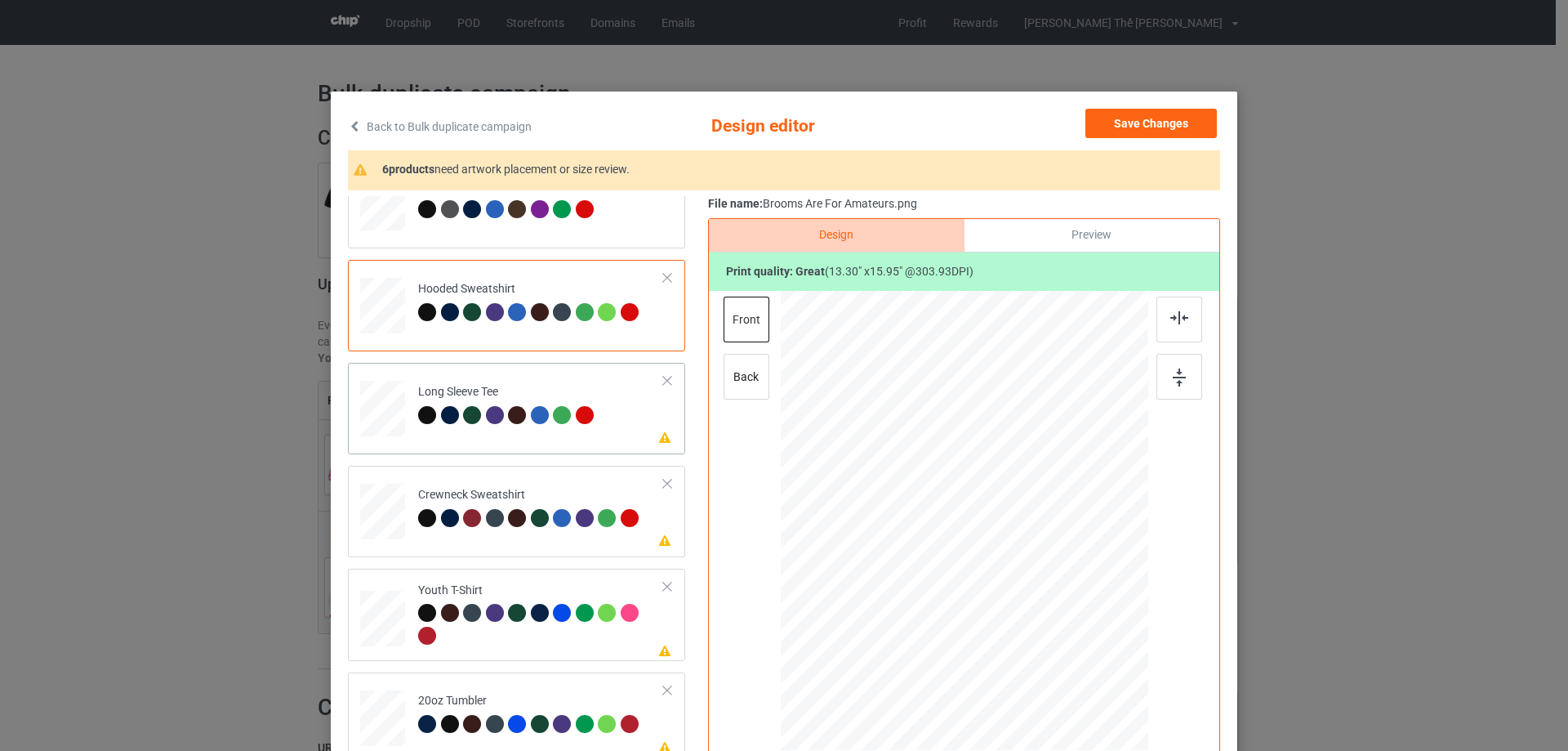
click at [519, 435] on td "Please review artwork placement Long Sleeve Tee" at bounding box center [541, 405] width 264 height 72
click at [951, 482] on div at bounding box center [973, 482] width 131 height 156
click at [545, 537] on td "Please review artwork placement Crewneck Sweatshirt" at bounding box center [541, 508] width 264 height 72
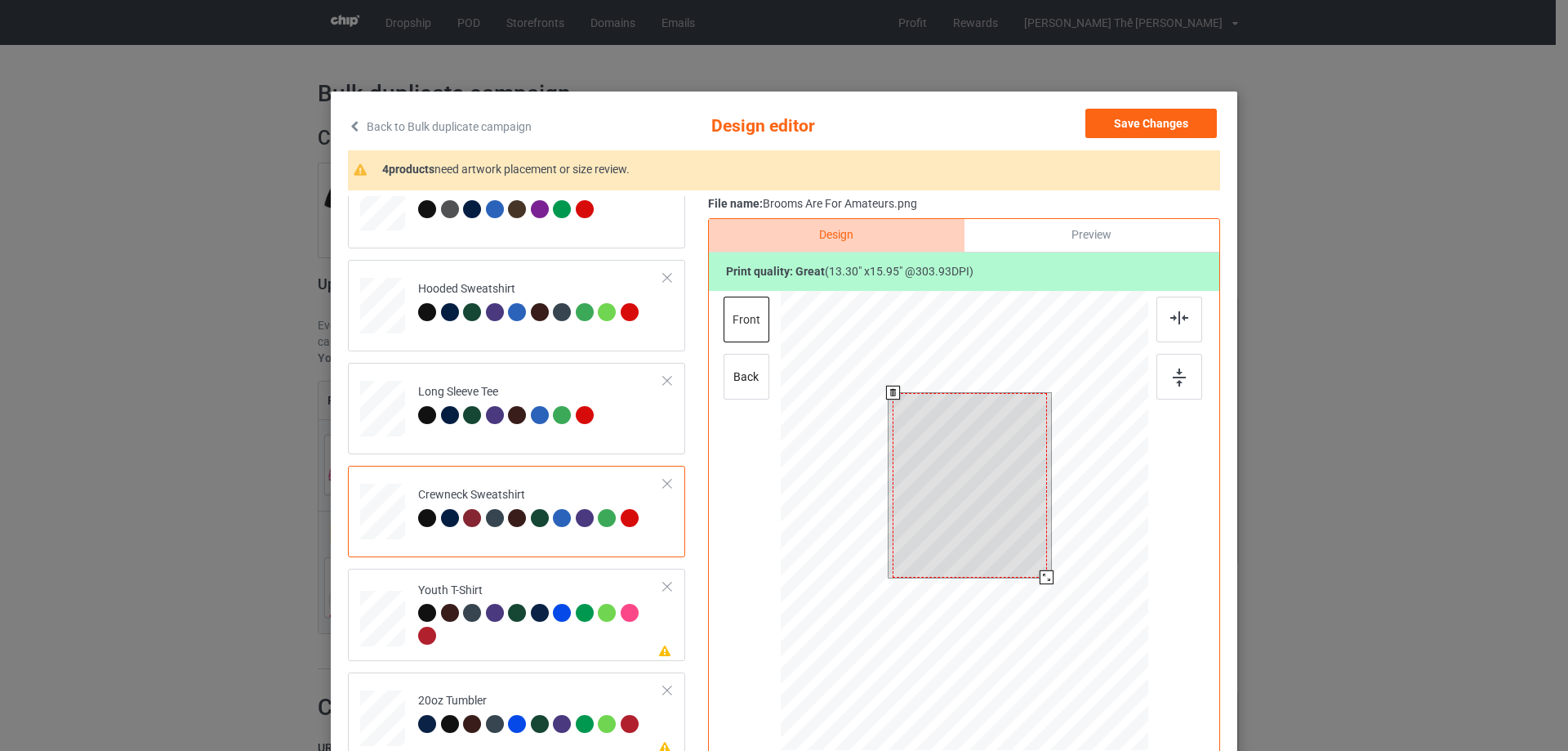
click at [974, 501] on div at bounding box center [970, 485] width 155 height 184
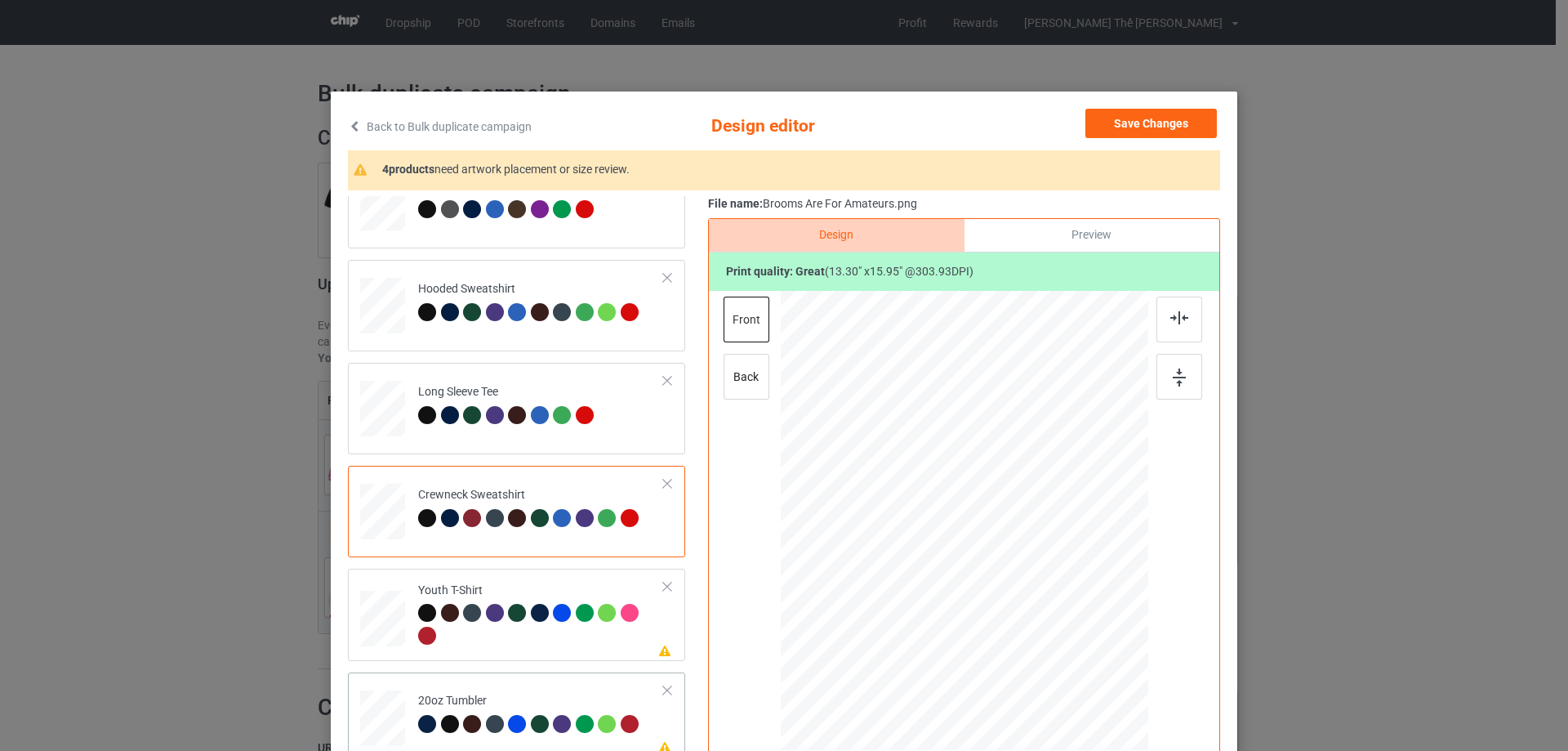
scroll to position [381, 0]
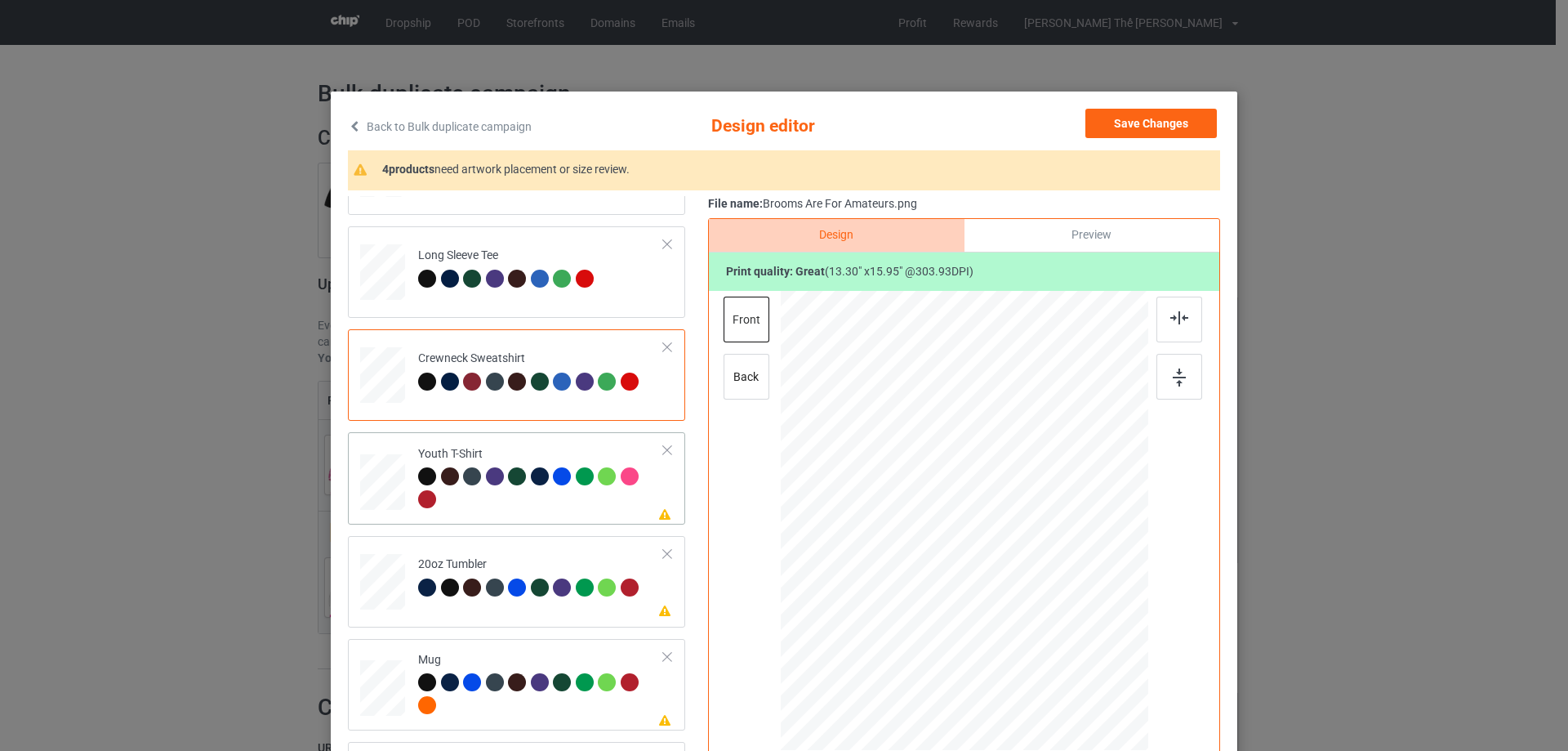
click at [527, 508] on div at bounding box center [540, 489] width 245 height 45
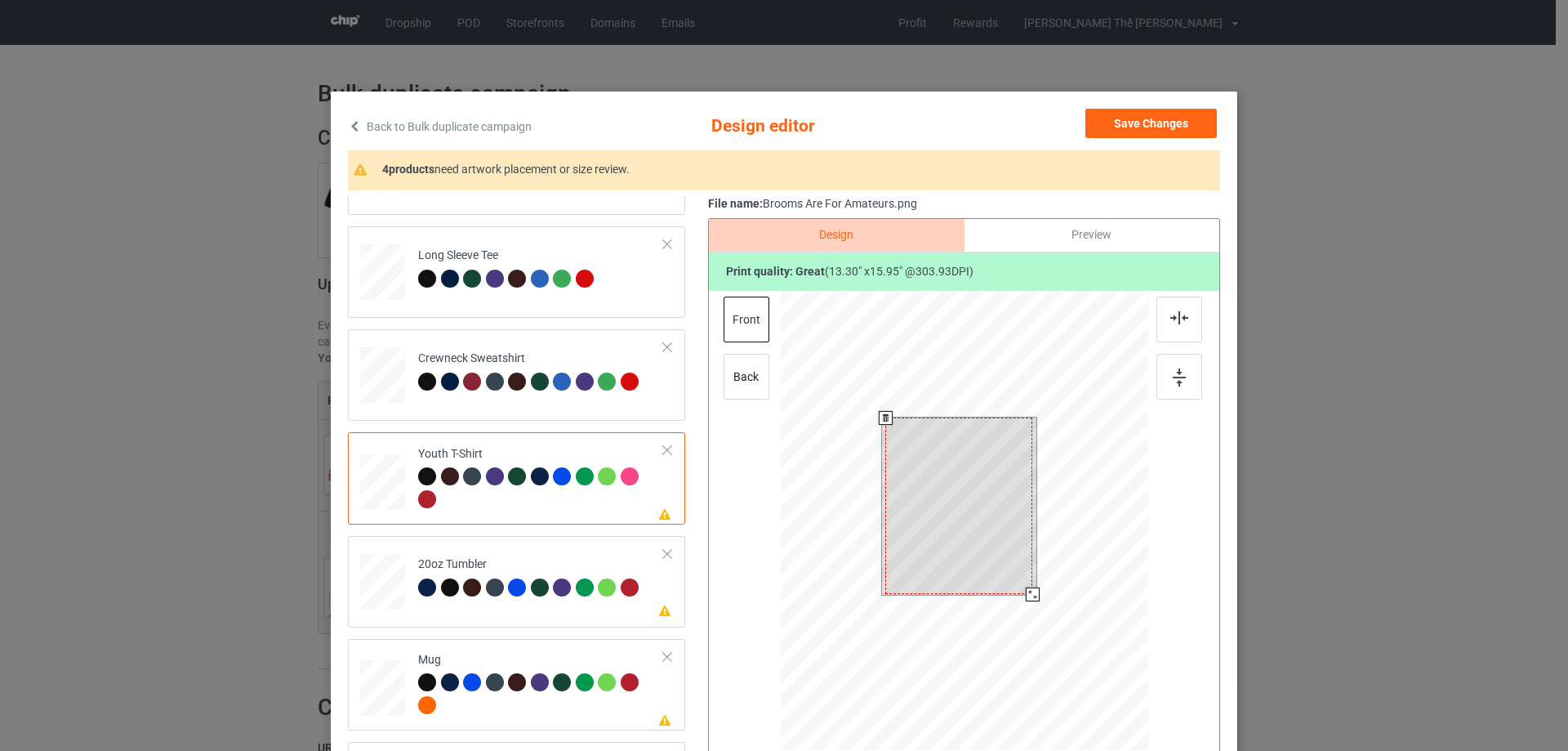
click at [1013, 497] on div at bounding box center [958, 505] width 147 height 177
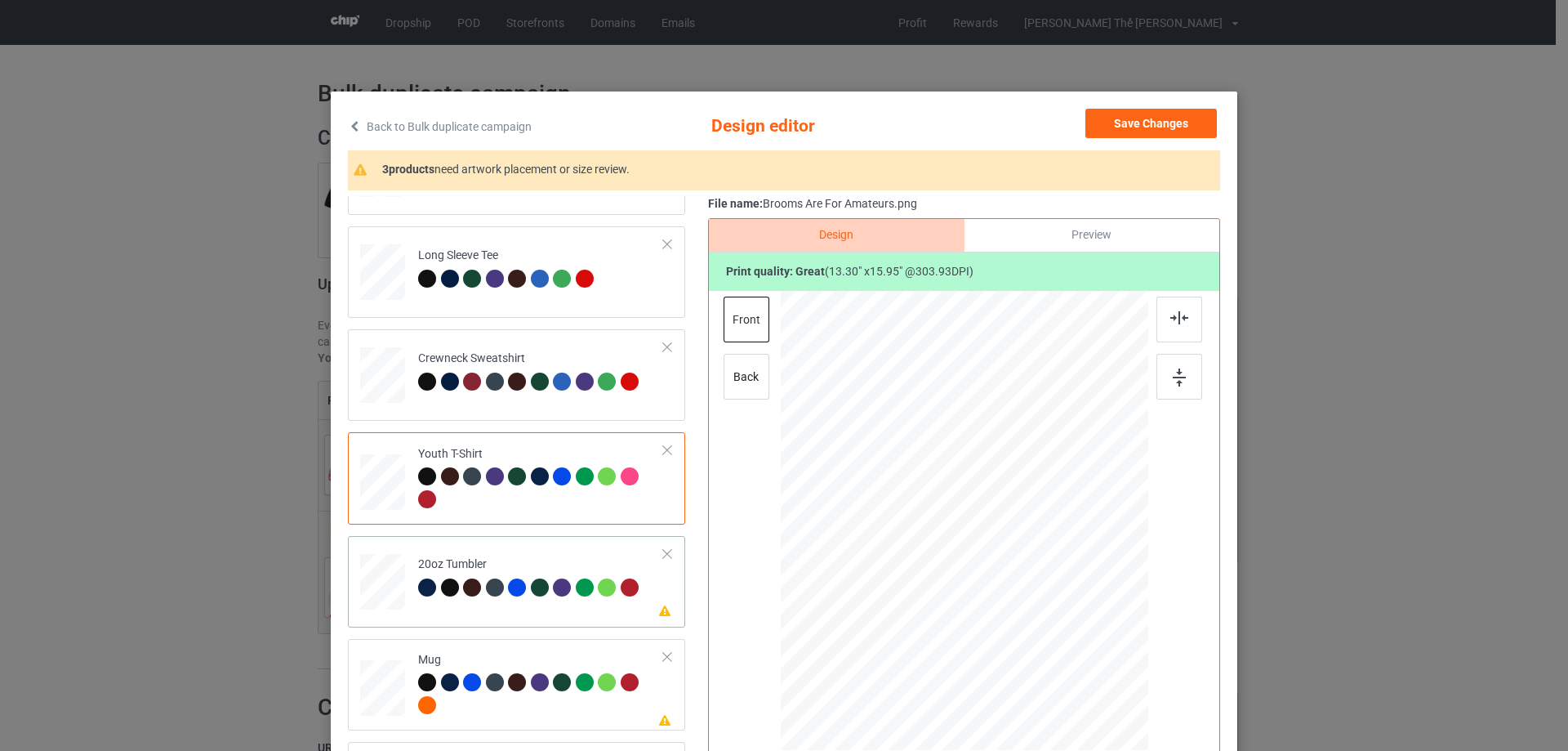
click at [498, 607] on td "Please review artwork placement 20oz Tumbler" at bounding box center [541, 579] width 264 height 72
click at [970, 471] on div at bounding box center [965, 520] width 209 height 251
drag, startPoint x: 1063, startPoint y: 647, endPoint x: 1012, endPoint y: 572, distance: 90.7
click at [1012, 572] on div at bounding box center [1012, 577] width 14 height 14
drag, startPoint x: 980, startPoint y: 523, endPoint x: 894, endPoint y: 494, distance: 90.8
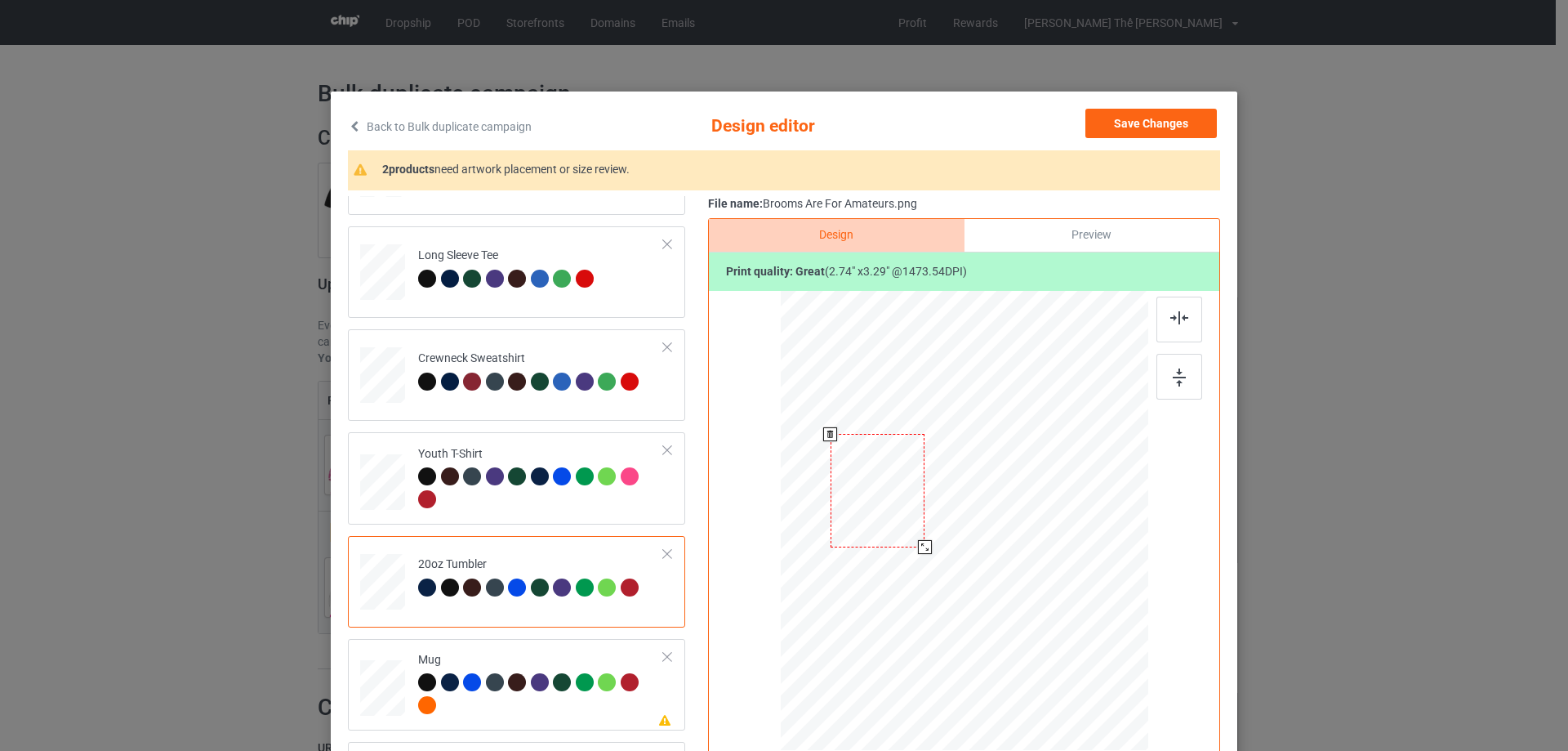
click at [894, 494] on div at bounding box center [877, 490] width 94 height 113
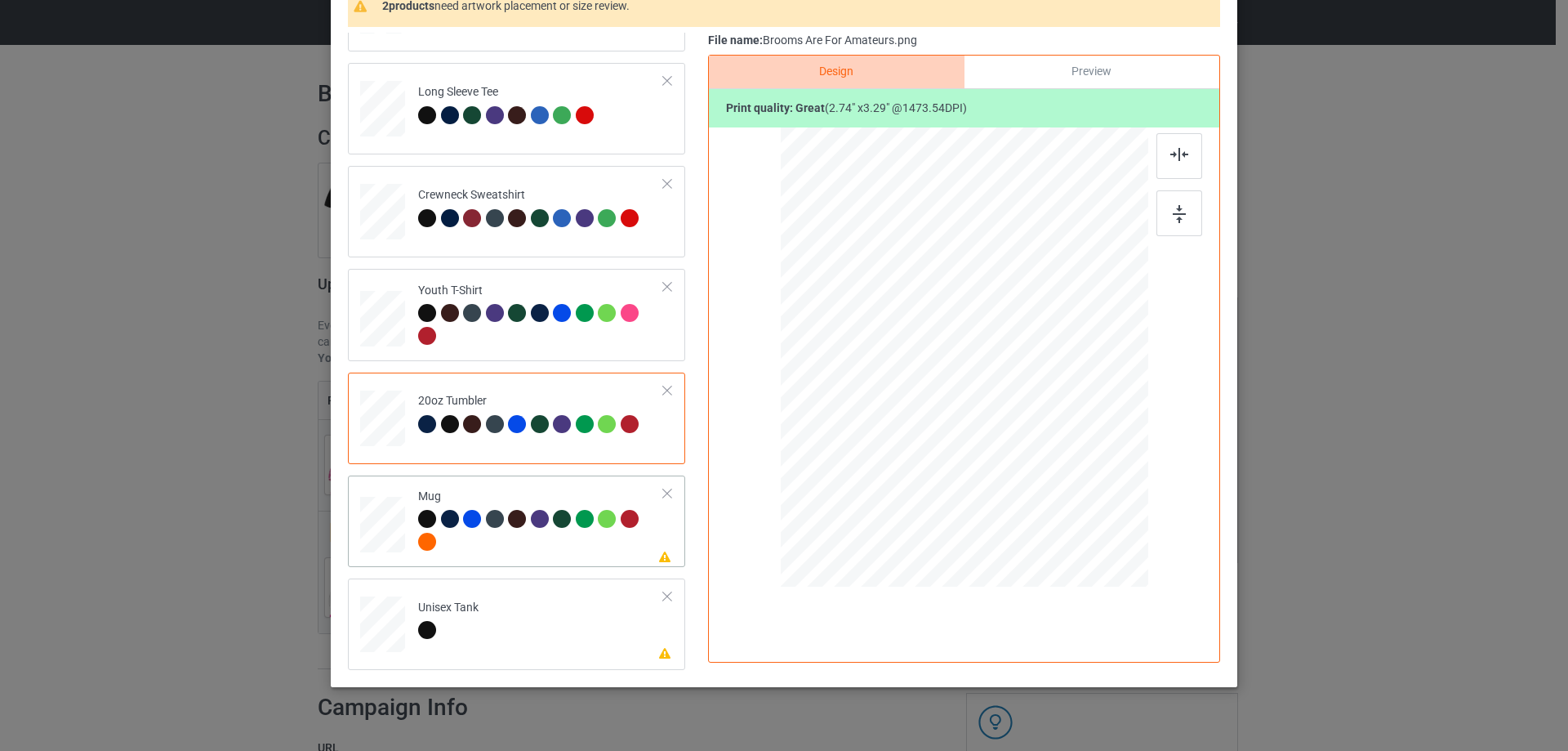
click at [499, 545] on div at bounding box center [540, 532] width 245 height 45
drag, startPoint x: 1068, startPoint y: 483, endPoint x: 1027, endPoint y: 397, distance: 95.3
click at [1027, 397] on div at bounding box center [964, 357] width 368 height 153
drag, startPoint x: 1077, startPoint y: 385, endPoint x: 1078, endPoint y: 364, distance: 21.0
click at [1078, 364] on div at bounding box center [1065, 358] width 104 height 125
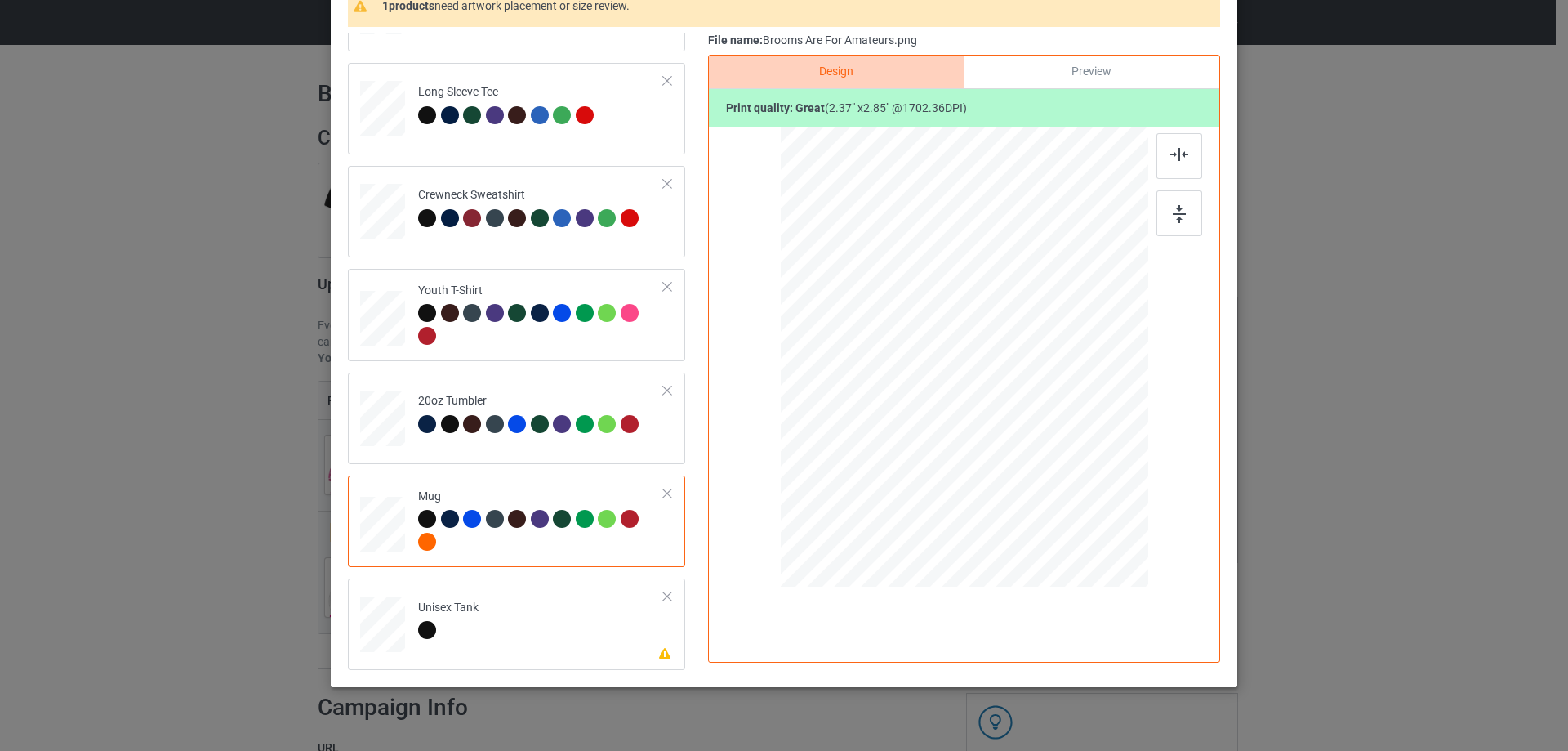
scroll to position [192, 0]
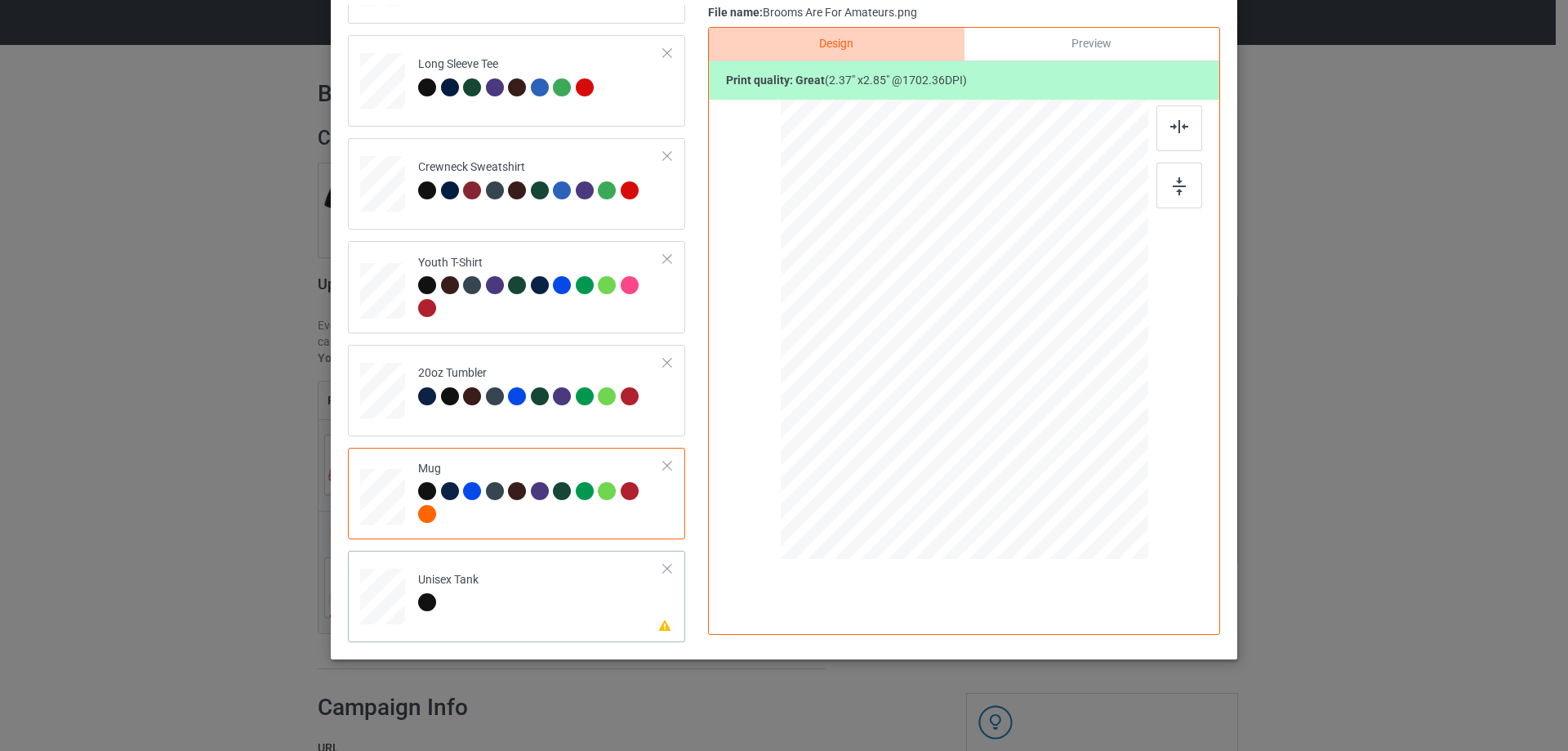
click at [511, 598] on td "Please review artwork placement Unisex Tank" at bounding box center [541, 593] width 264 height 72
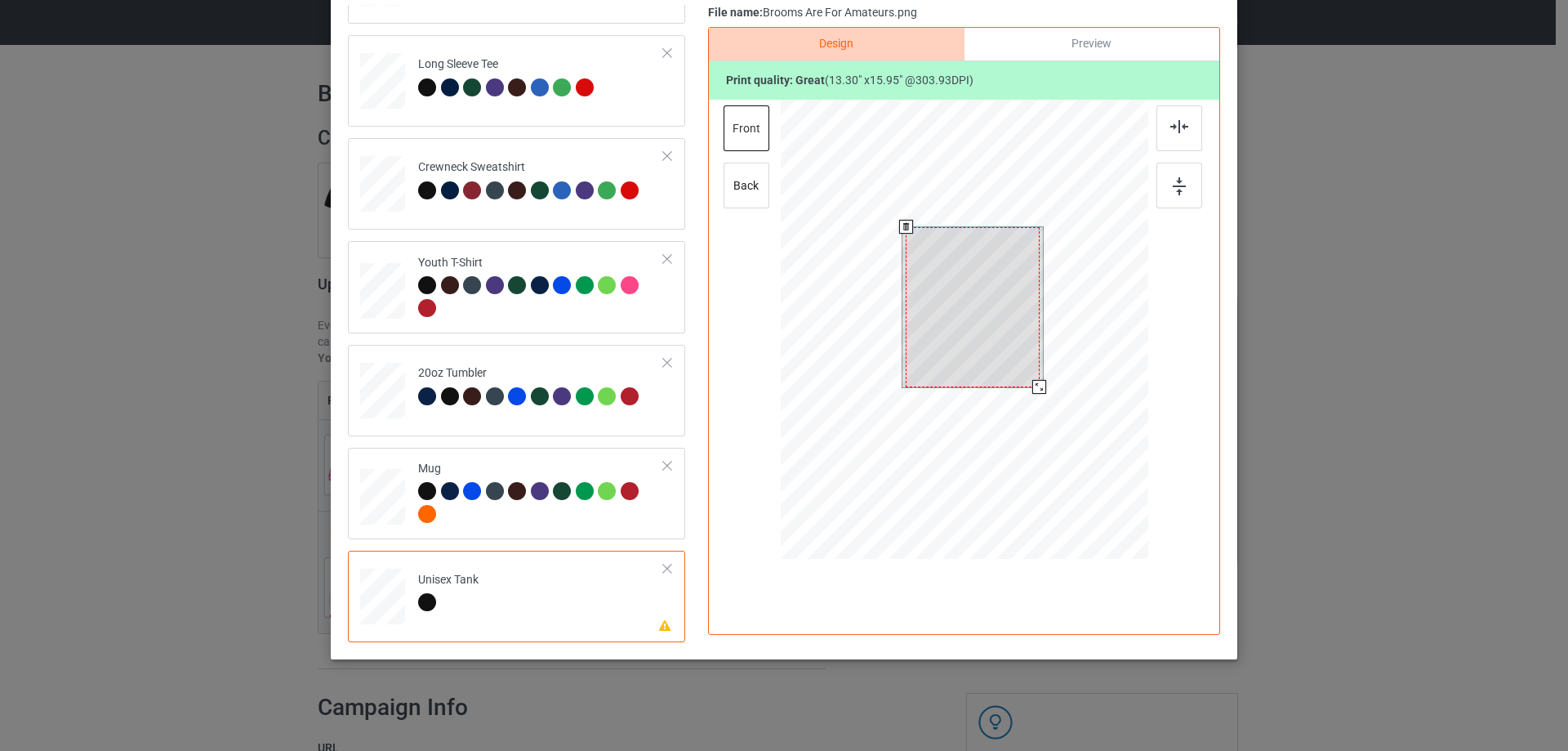
click at [921, 345] on div at bounding box center [972, 307] width 133 height 160
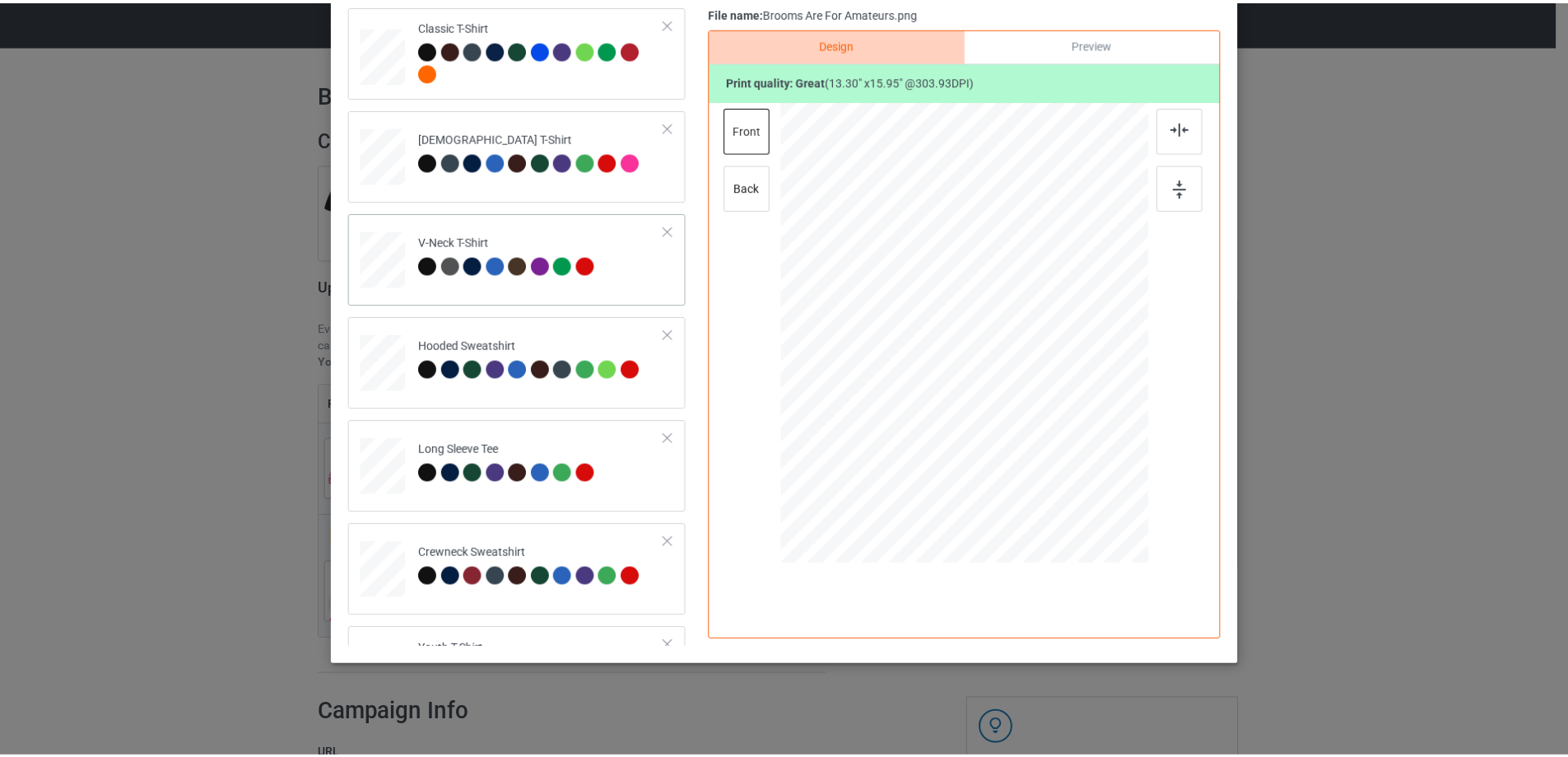
scroll to position [0, 0]
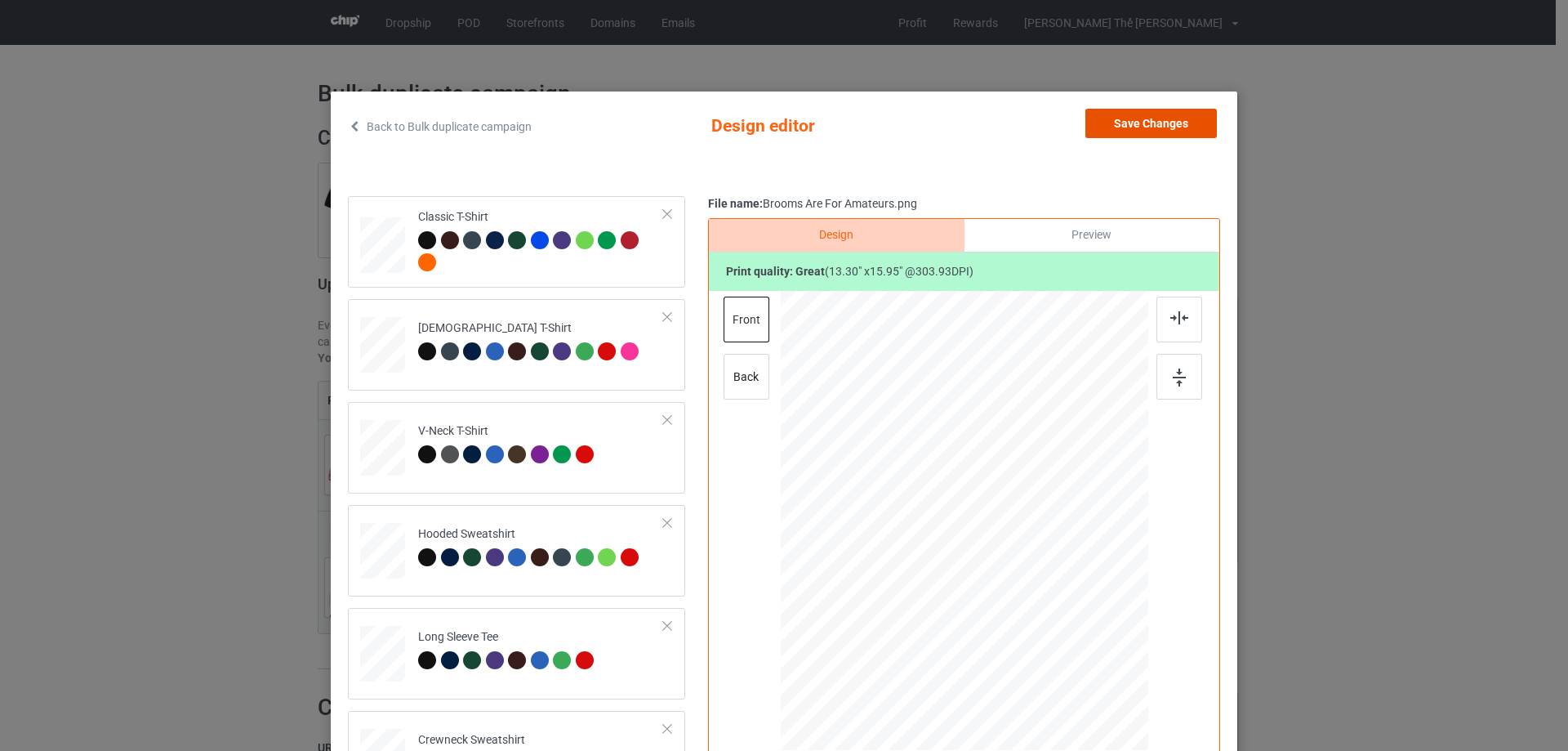
click at [1144, 113] on button "Save Changes" at bounding box center [1151, 123] width 132 height 30
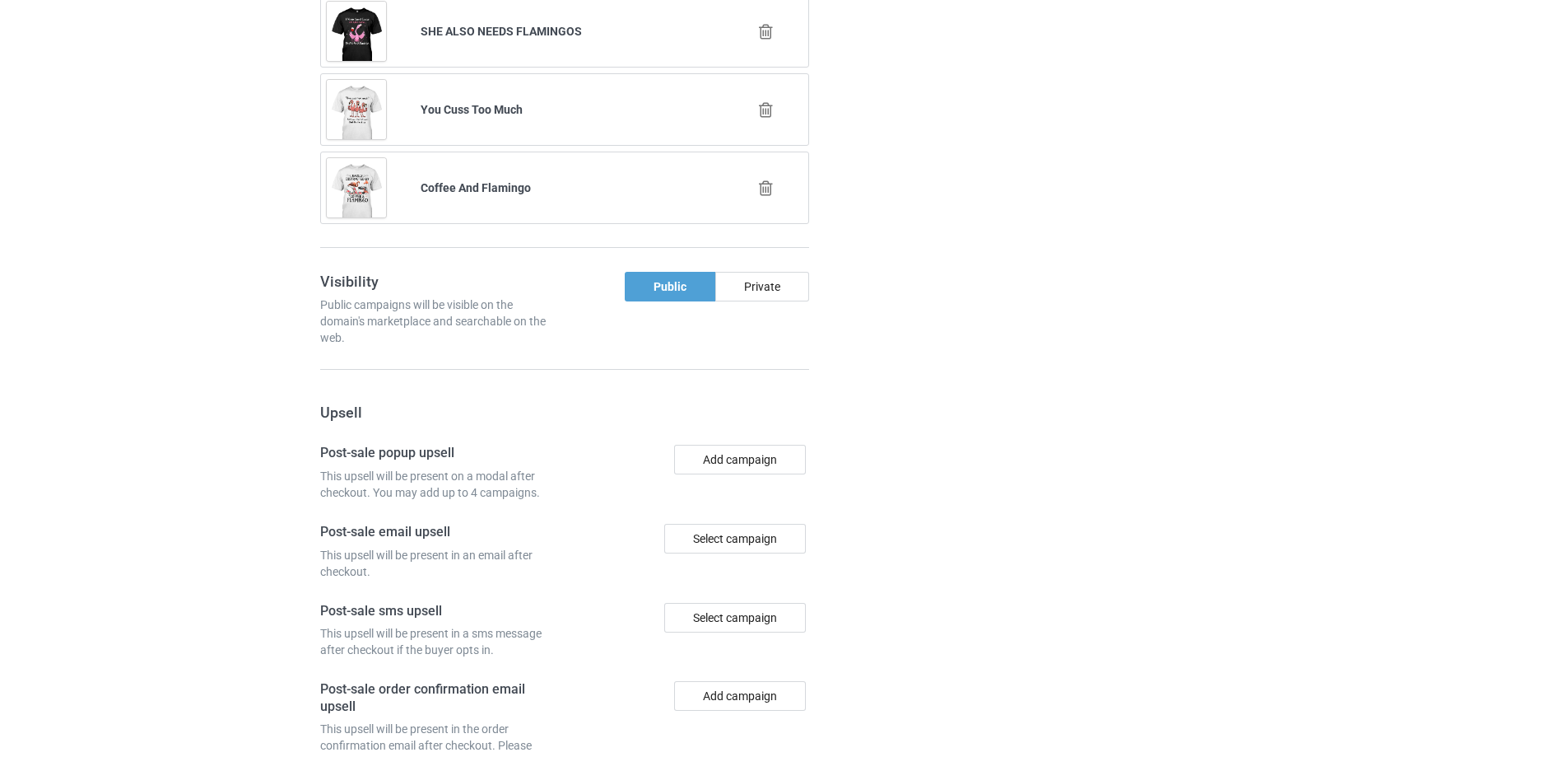
scroll to position [1673, 0]
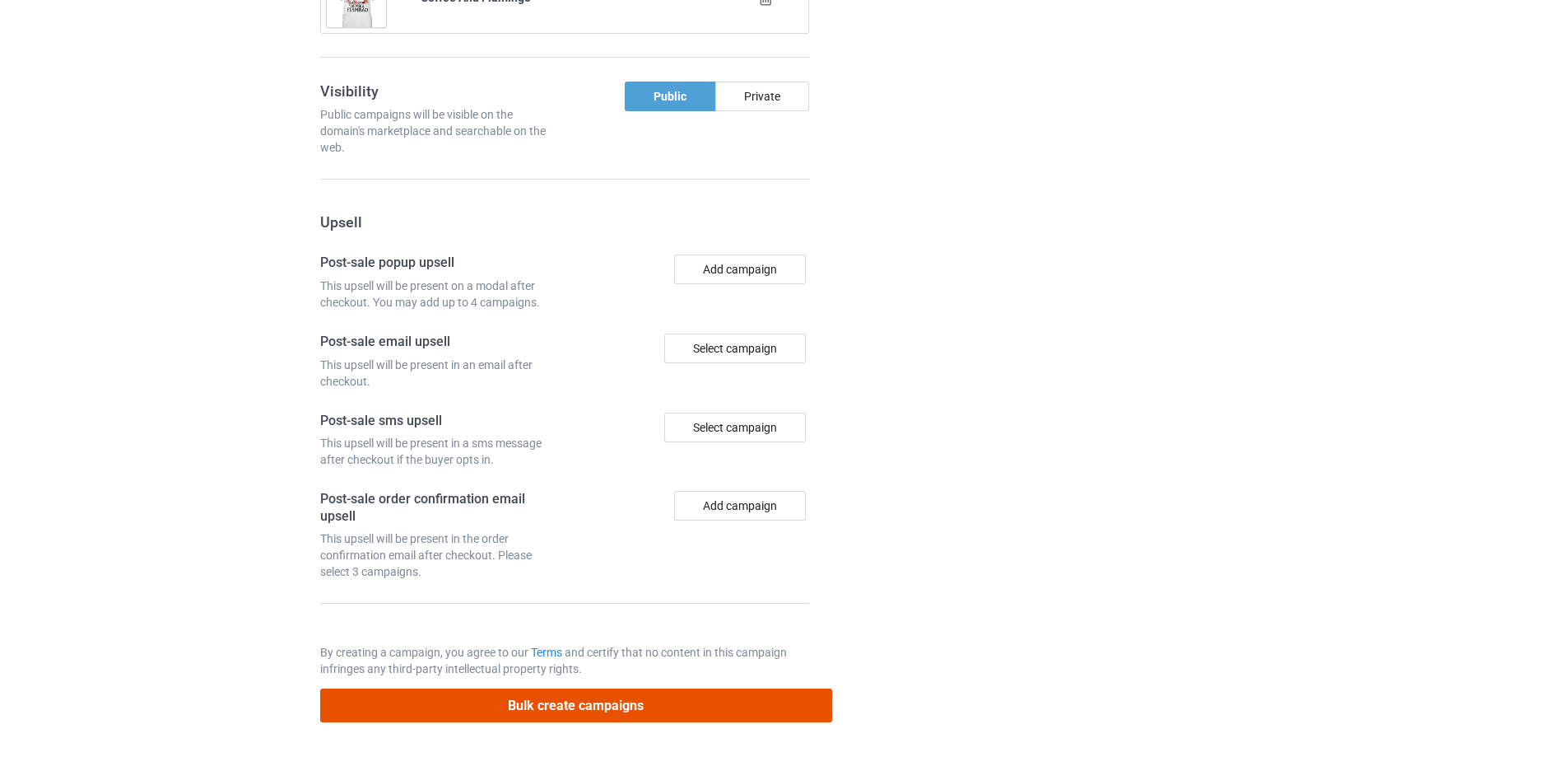
click at [563, 700] on button "Bulk create campaigns" at bounding box center [576, 705] width 512 height 33
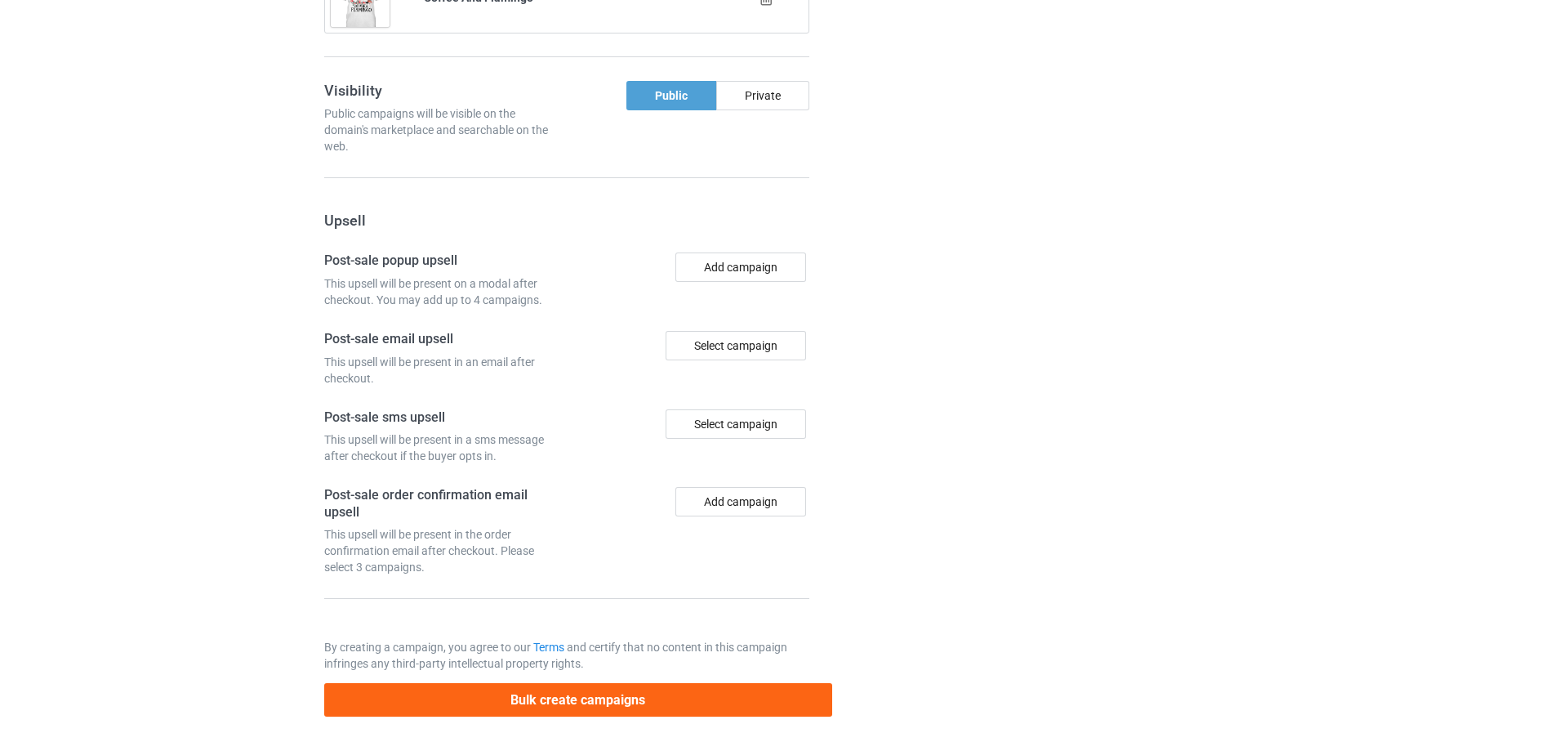
scroll to position [0, 0]
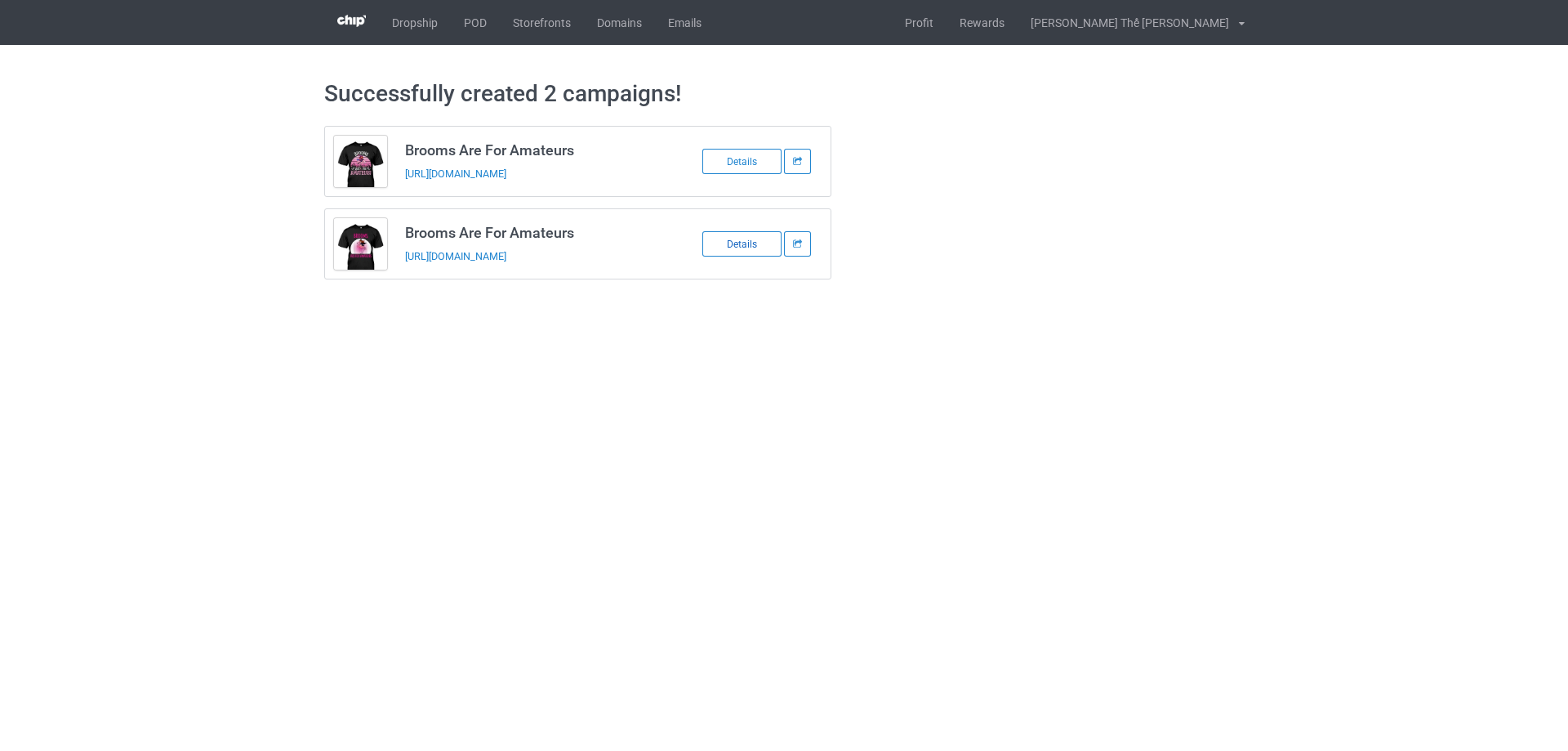
click at [733, 247] on div "Details" at bounding box center [742, 244] width 79 height 25
